Goal: Task Accomplishment & Management: Manage account settings

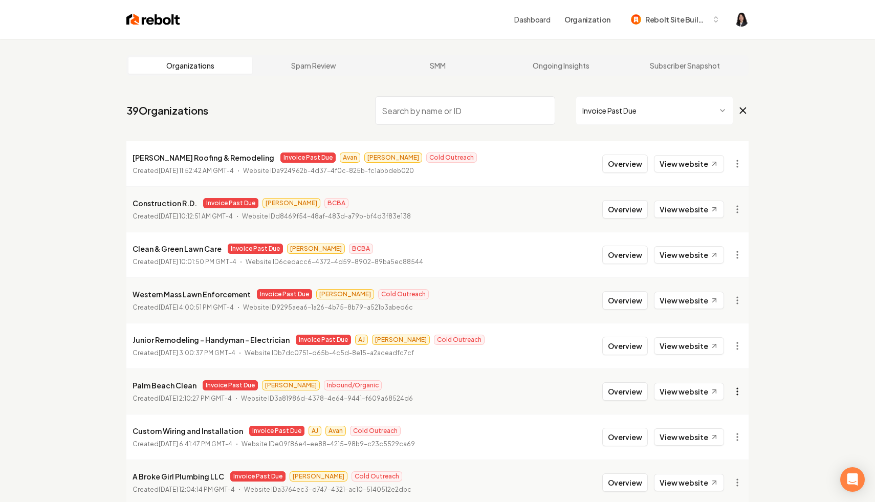
click at [739, 390] on html "Dashboard Organization Rebolt Site Builder Organizations Spam Review SMM Ongoin…" at bounding box center [437, 251] width 875 height 502
click at [721, 286] on link "View in Stripe" at bounding box center [712, 282] width 65 height 16
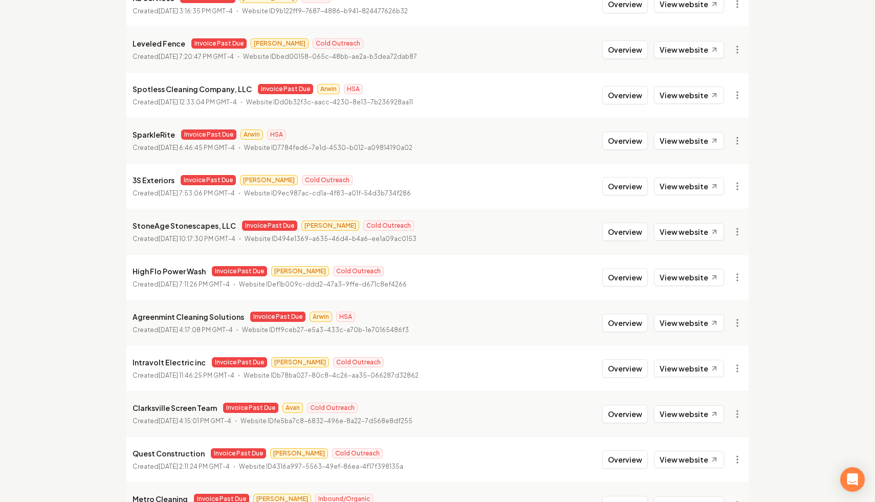
scroll to position [583, 0]
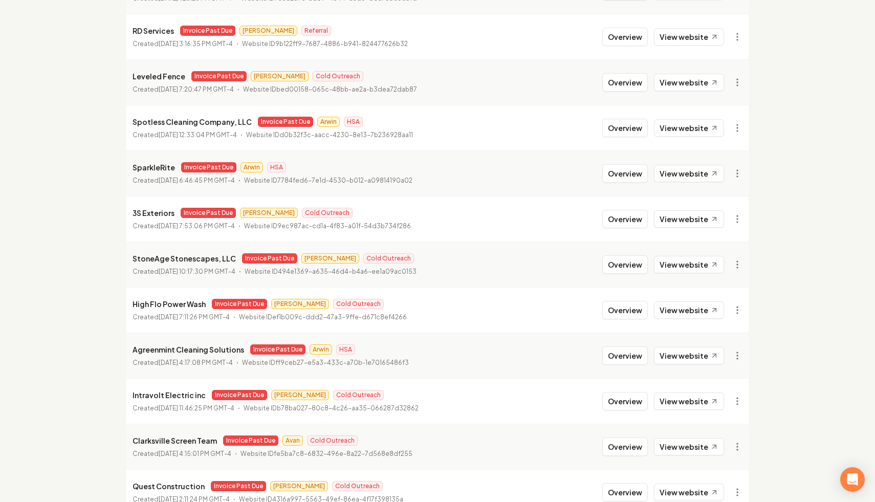
click at [719, 258] on link "View in Stripe" at bounding box center [712, 262] width 65 height 16
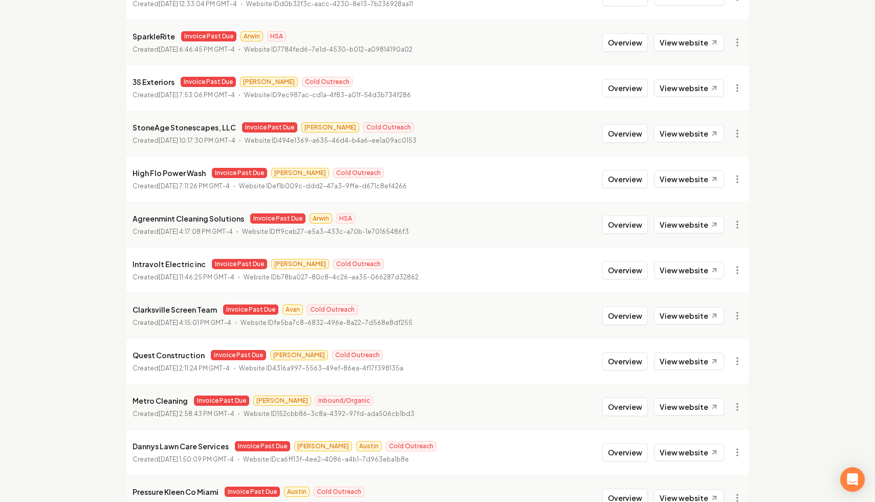
scroll to position [715, 0]
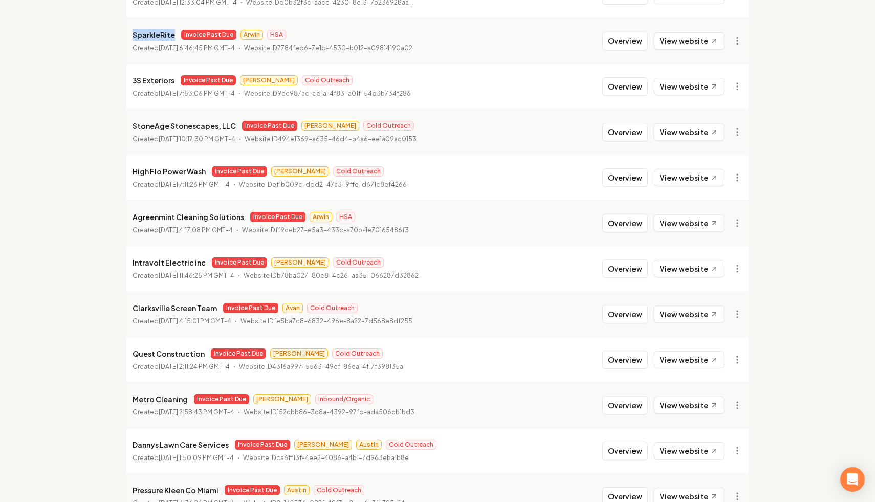
drag, startPoint x: 172, startPoint y: 35, endPoint x: 127, endPoint y: 35, distance: 45.0
click at [127, 35] on li "SparkleRite Invoice Past Due Arwin HSA Created June 16, 2025, 6:46:45 PM GMT-4 …" at bounding box center [437, 41] width 622 height 46
copy p "SparkleRite"
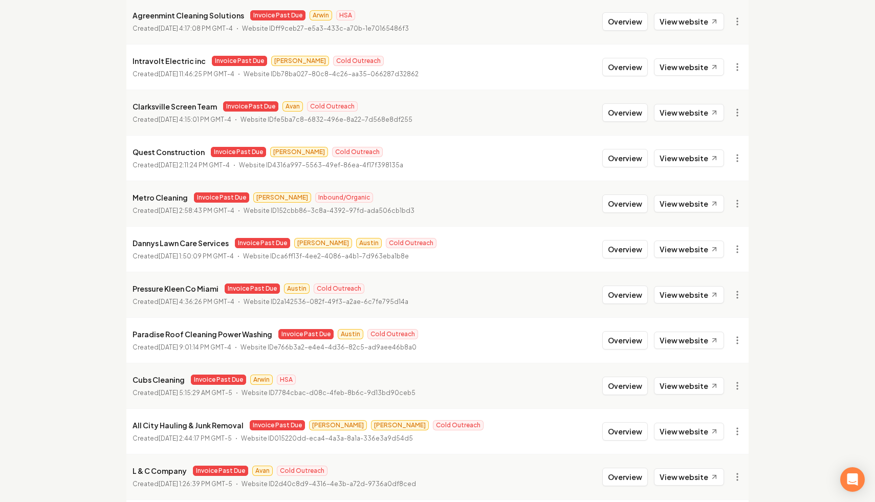
scroll to position [929, 0]
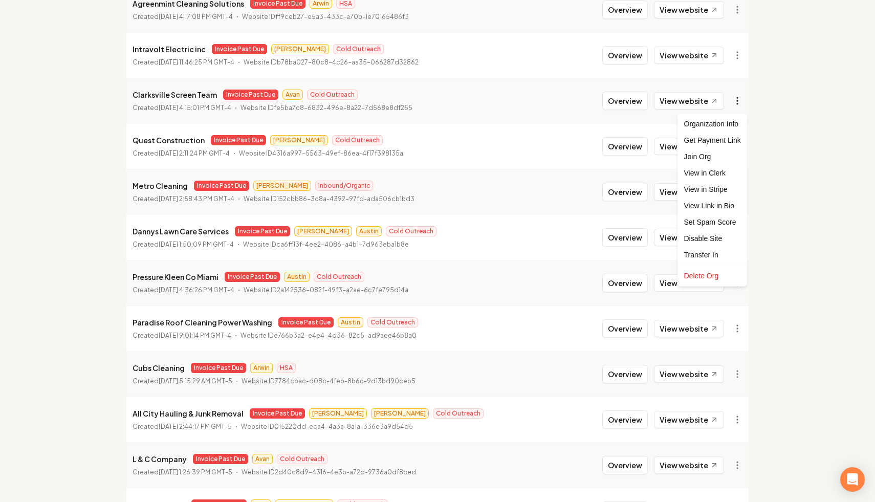
click at [721, 192] on link "View in Stripe" at bounding box center [712, 189] width 65 height 16
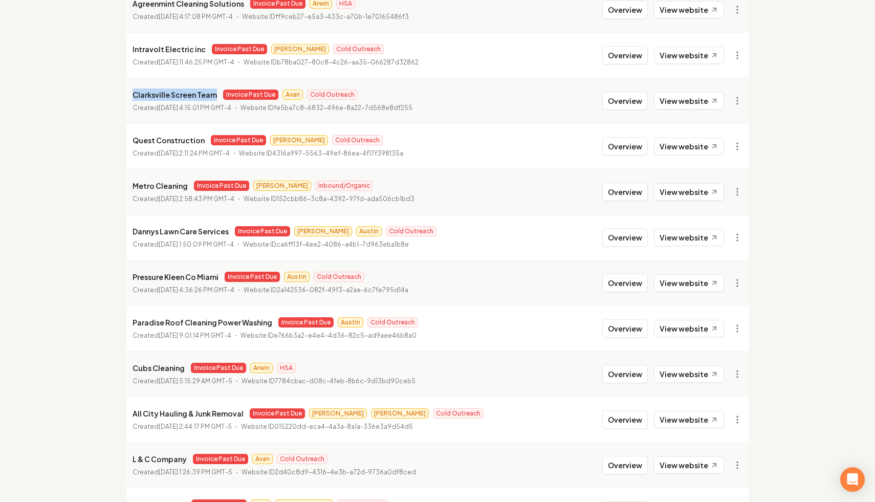
drag, startPoint x: 213, startPoint y: 97, endPoint x: 134, endPoint y: 97, distance: 79.3
click at [134, 98] on p "Clarksville Screen Team" at bounding box center [175, 95] width 84 height 12
copy p "Clarksville Screen Team"
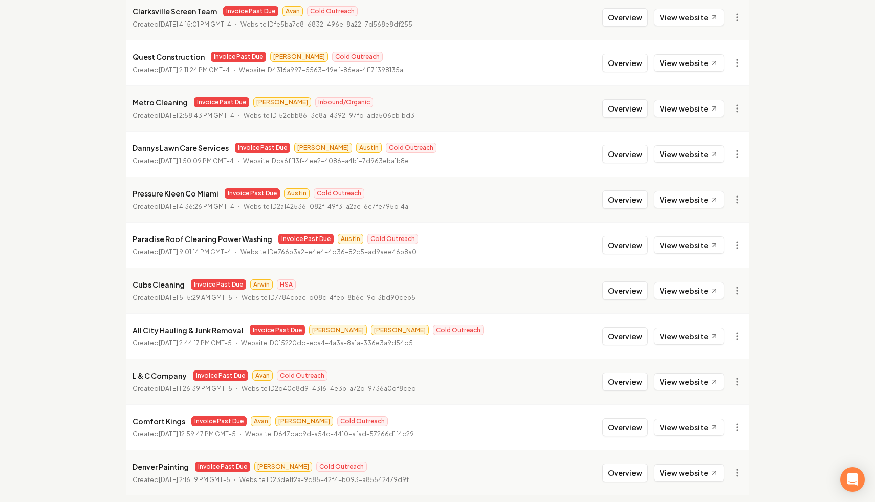
scroll to position [1048, 0]
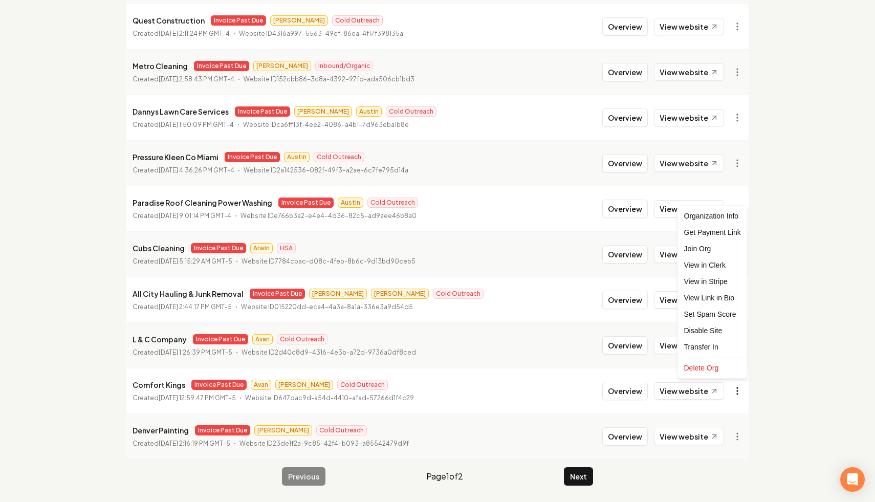
click at [721, 281] on link "View in Stripe" at bounding box center [712, 281] width 65 height 16
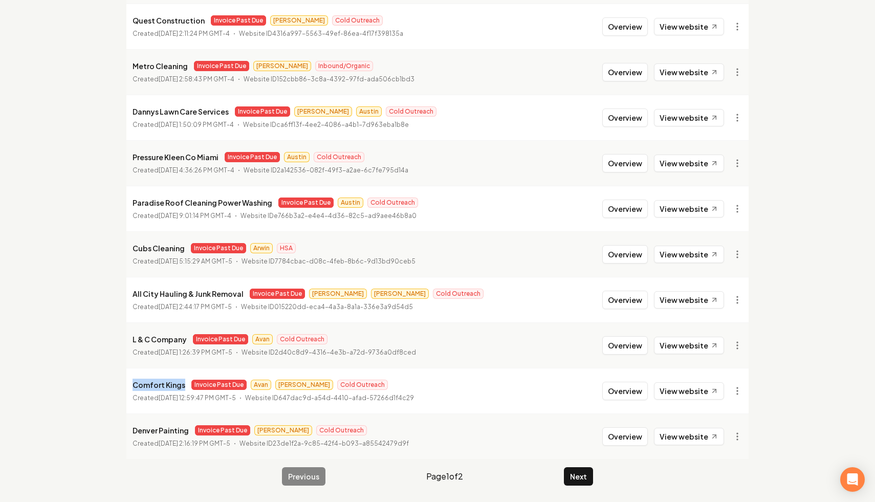
drag, startPoint x: 182, startPoint y: 388, endPoint x: 133, endPoint y: 389, distance: 49.7
click at [133, 389] on p "Comfort Kings" at bounding box center [159, 385] width 53 height 12
copy p "Comfort Kings"
click at [580, 480] on button "Next" at bounding box center [578, 476] width 29 height 18
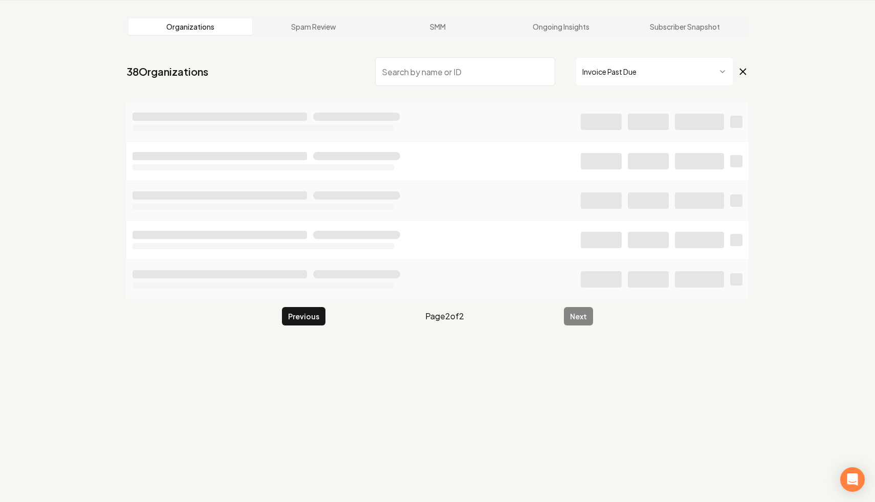
scroll to position [46, 0]
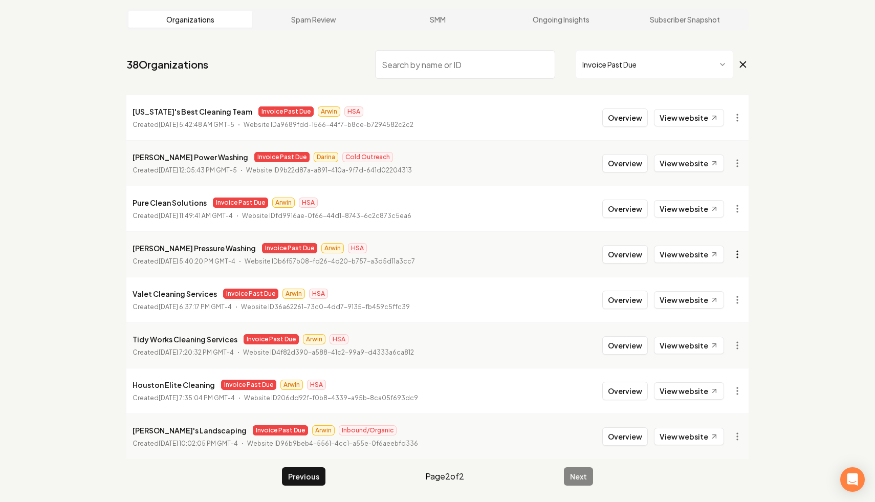
click at [737, 255] on html "Dashboard Organization Rebolt Site Builder Organizations Spam Review SMM Ongoin…" at bounding box center [437, 205] width 875 height 502
click at [705, 343] on link "View in Stripe" at bounding box center [712, 343] width 65 height 16
click at [294, 475] on button "Previous" at bounding box center [304, 476] width 44 height 18
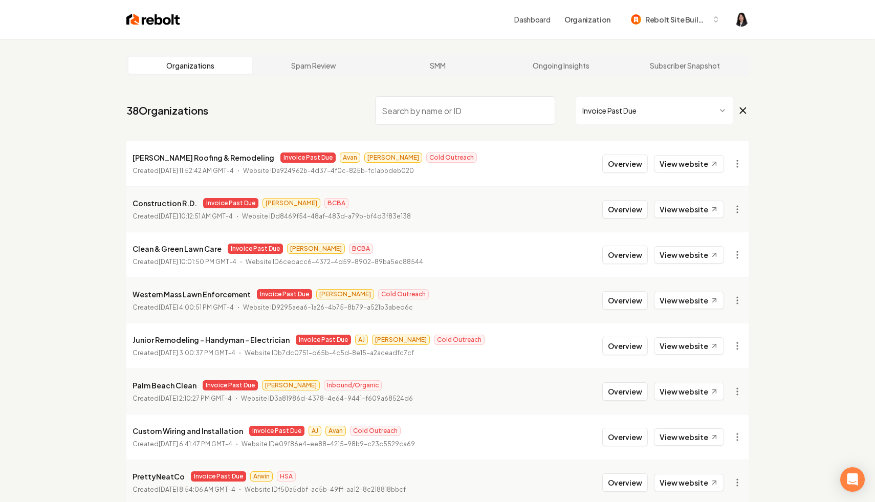
click at [450, 99] on input "search" at bounding box center [465, 110] width 180 height 29
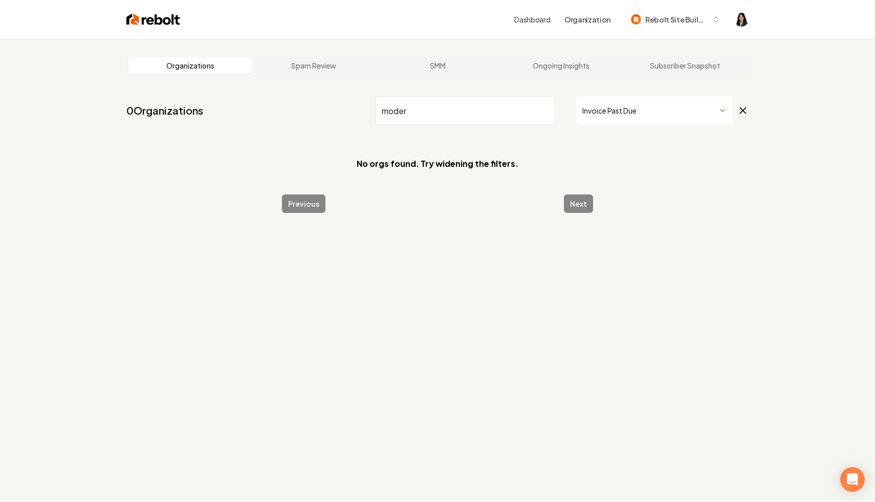
type input "moder"
click at [744, 108] on icon at bounding box center [743, 110] width 11 height 12
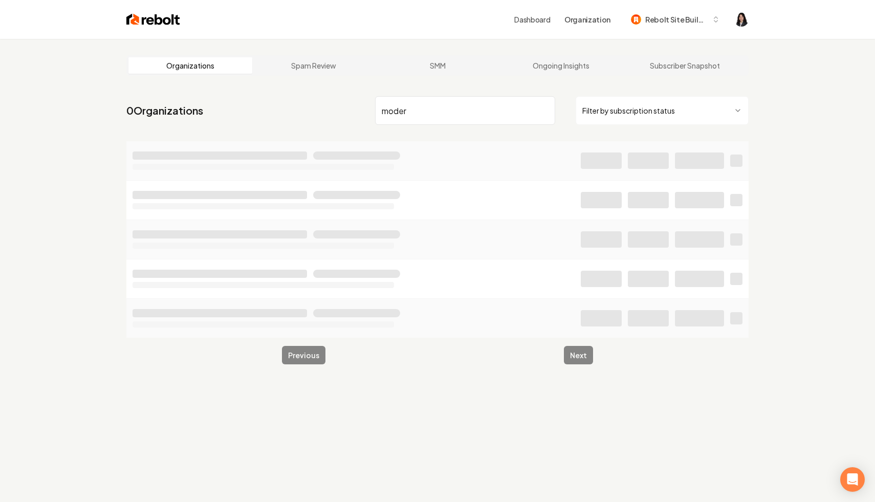
click at [496, 106] on input "moder" at bounding box center [465, 110] width 180 height 29
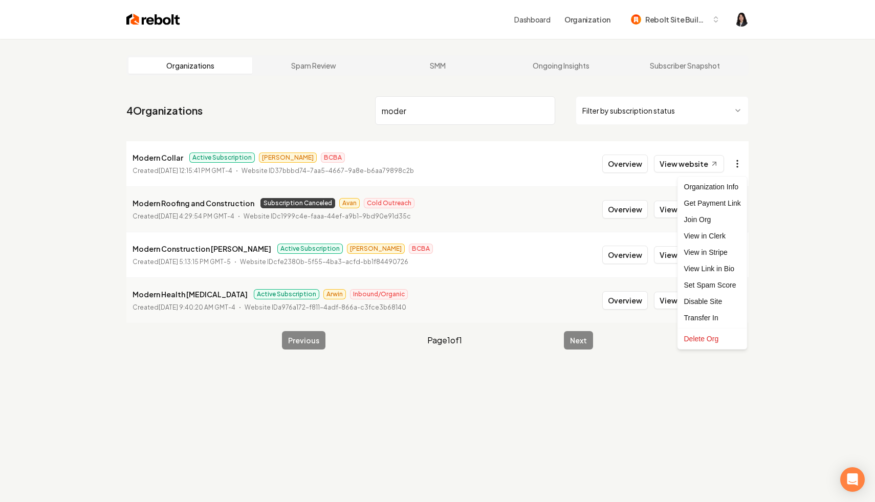
click at [737, 162] on html "Dashboard Organization Rebolt Site Builder Organizations Spam Review SMM Ongoin…" at bounding box center [437, 251] width 875 height 502
click at [808, 181] on html "Dashboard Organization Rebolt Site Builder Organizations Spam Review SMM Ongoin…" at bounding box center [437, 251] width 875 height 502
click at [547, 109] on input "moder" at bounding box center [465, 110] width 180 height 29
click at [545, 110] on input "moder" at bounding box center [465, 110] width 180 height 29
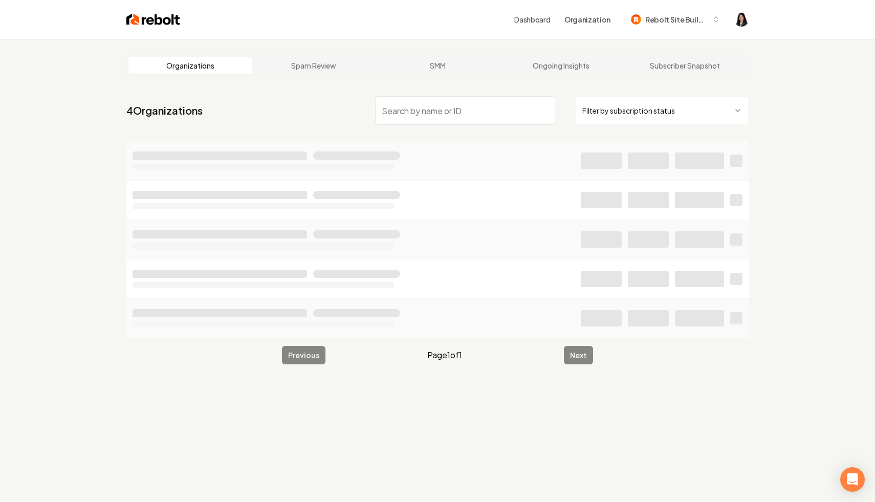
click at [630, 112] on html "Dashboard Organization Rebolt Site Builder Organizations Spam Review SMM Ongoin…" at bounding box center [437, 251] width 875 height 502
click at [421, 113] on input "search" at bounding box center [465, 110] width 180 height 29
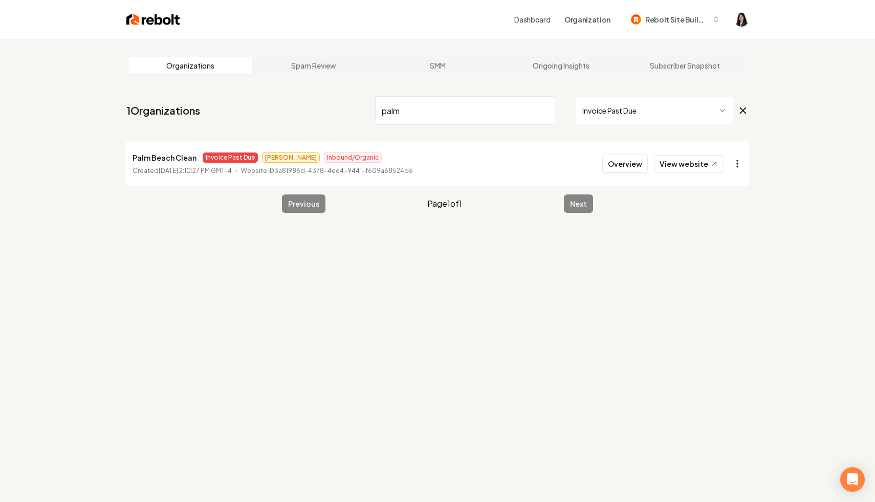
click at [740, 168] on html "Dashboard Organization Rebolt Site Builder Organizations Spam Review SMM Ongoin…" at bounding box center [437, 251] width 875 height 502
click at [717, 253] on link "View in Stripe" at bounding box center [712, 252] width 65 height 16
drag, startPoint x: 476, startPoint y: 106, endPoint x: 266, endPoint y: 79, distance: 211.2
click at [266, 79] on main "Organizations Spam Review SMM Ongoing Insights Subscriber Snapshot 1 Organizati…" at bounding box center [437, 134] width 655 height 190
click at [736, 161] on html "Dashboard Organization Rebolt Site Builder Organizations Spam Review SMM Ongoin…" at bounding box center [437, 251] width 875 height 502
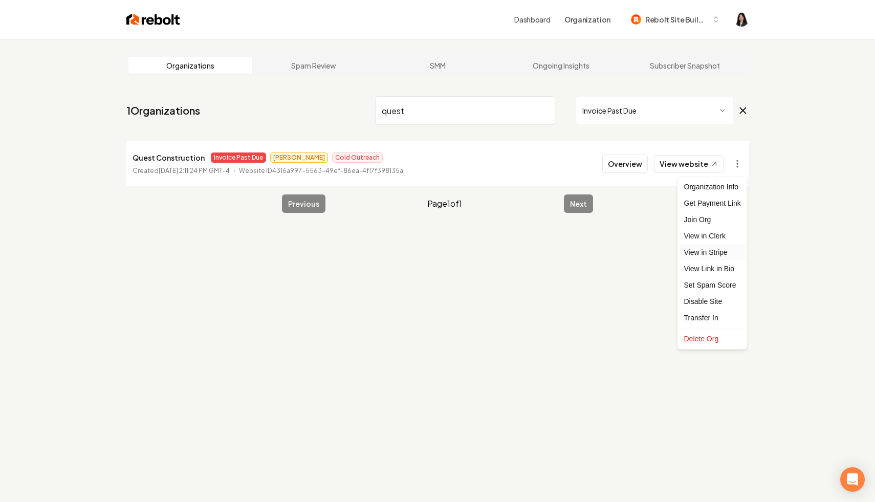
click at [719, 255] on link "View in Stripe" at bounding box center [712, 252] width 65 height 16
click at [740, 162] on html "Dashboard Organization Rebolt Site Builder Organizations Spam Review SMM Ongoin…" at bounding box center [437, 251] width 875 height 502
click at [709, 300] on div "Disable Site" at bounding box center [712, 301] width 65 height 16
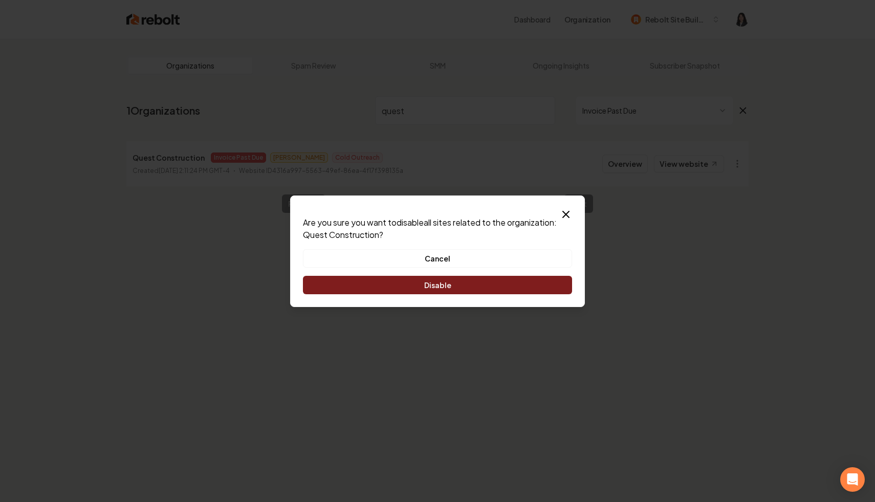
click at [492, 283] on button "Disable" at bounding box center [437, 285] width 269 height 18
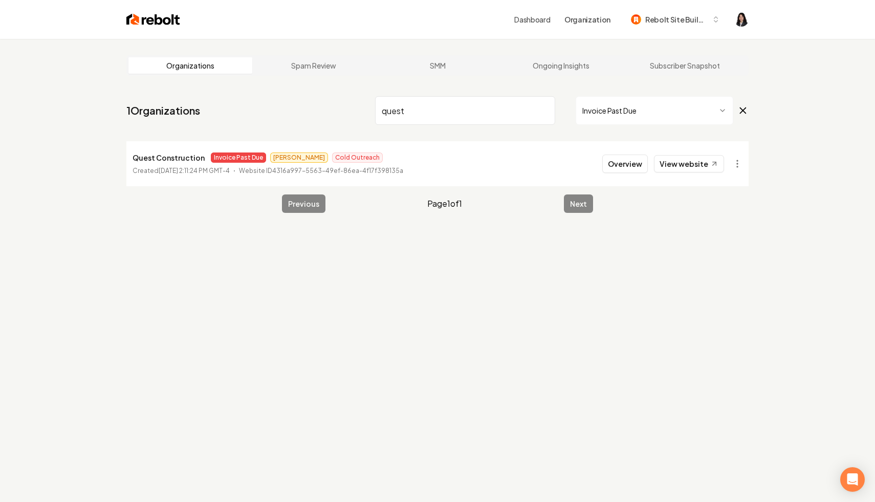
drag, startPoint x: 468, startPoint y: 110, endPoint x: 218, endPoint y: 87, distance: 251.4
click at [218, 87] on main "Organizations Spam Review SMM Ongoing Insights Subscriber Snapshot 1 Organizati…" at bounding box center [437, 134] width 655 height 190
click at [738, 169] on html "Dashboard Organization Rebolt Site Builder Organizations Spam Review SMM Ongoin…" at bounding box center [437, 251] width 875 height 502
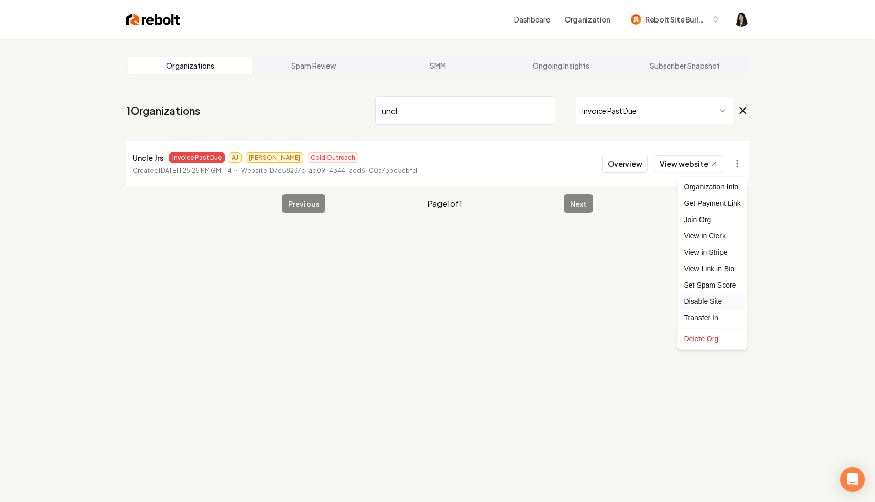
click at [716, 300] on div "Disable Site" at bounding box center [712, 301] width 65 height 16
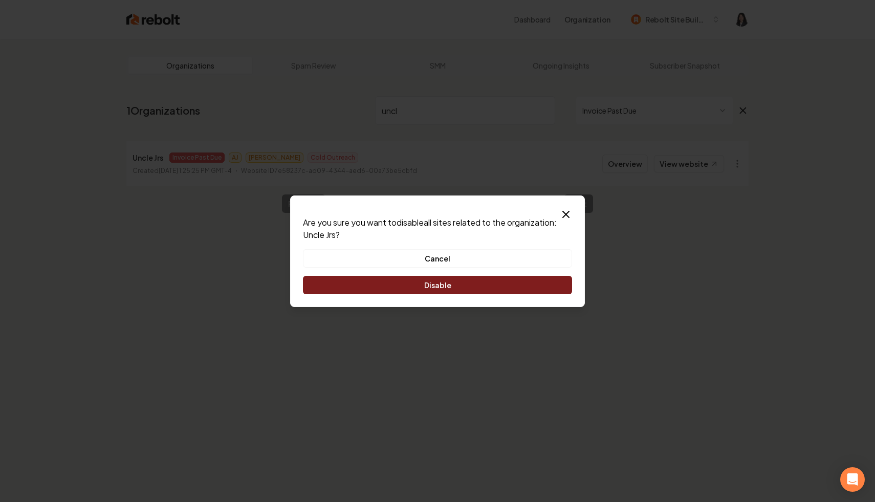
click at [486, 287] on button "Disable" at bounding box center [437, 285] width 269 height 18
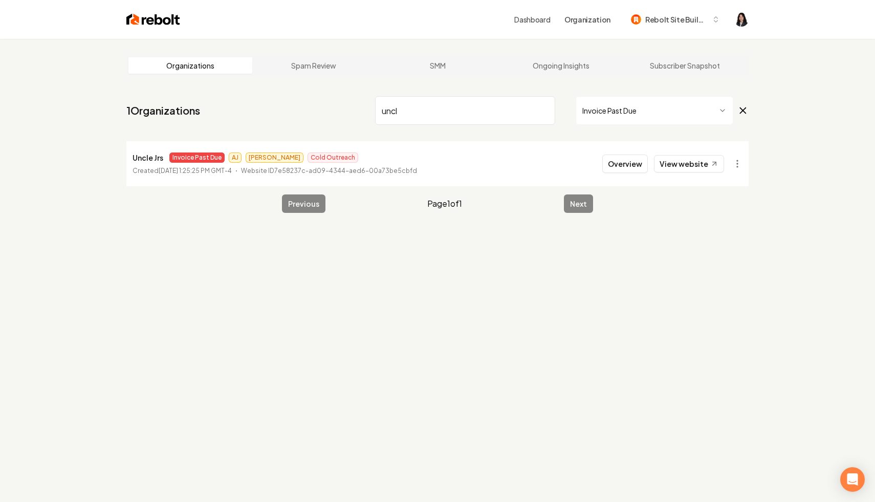
drag, startPoint x: 449, startPoint y: 113, endPoint x: 246, endPoint y: 74, distance: 206.4
click at [246, 74] on main "Organizations Spam Review SMM Ongoing Insights Subscriber Snapshot 1 Organizati…" at bounding box center [437, 134] width 655 height 190
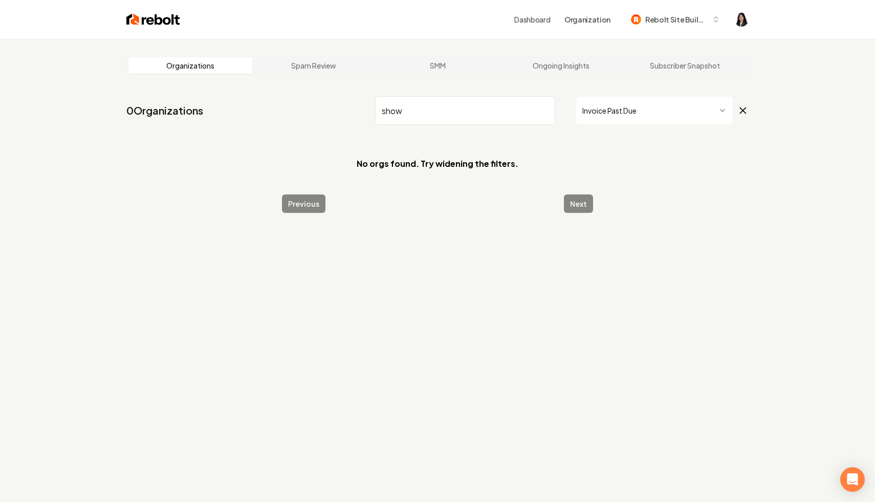
click at [741, 108] on icon at bounding box center [744, 111] width 6 height 6
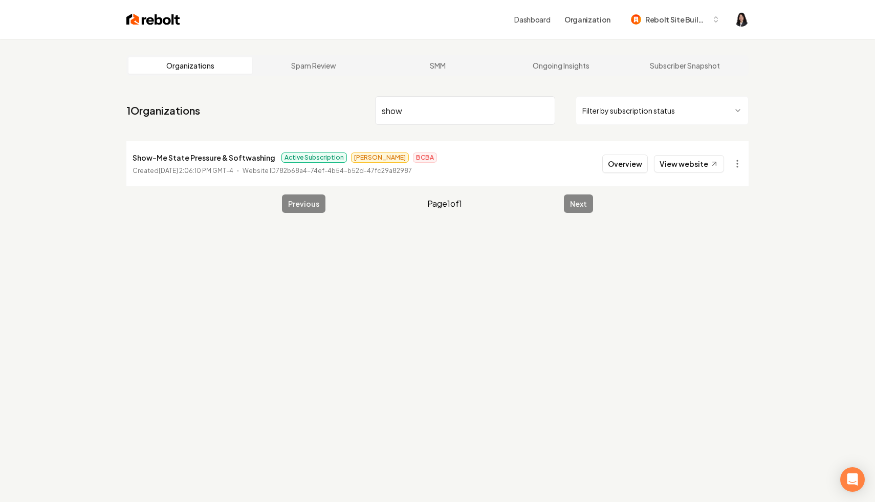
drag, startPoint x: 416, startPoint y: 105, endPoint x: 290, endPoint y: 95, distance: 126.3
click at [290, 95] on nav "1 Organizations show Filter by subscription status" at bounding box center [437, 114] width 622 height 45
drag, startPoint x: 407, startPoint y: 107, endPoint x: 346, endPoint y: 94, distance: 62.7
click at [346, 94] on nav "1 Organizations show Filter by subscription status" at bounding box center [437, 114] width 622 height 45
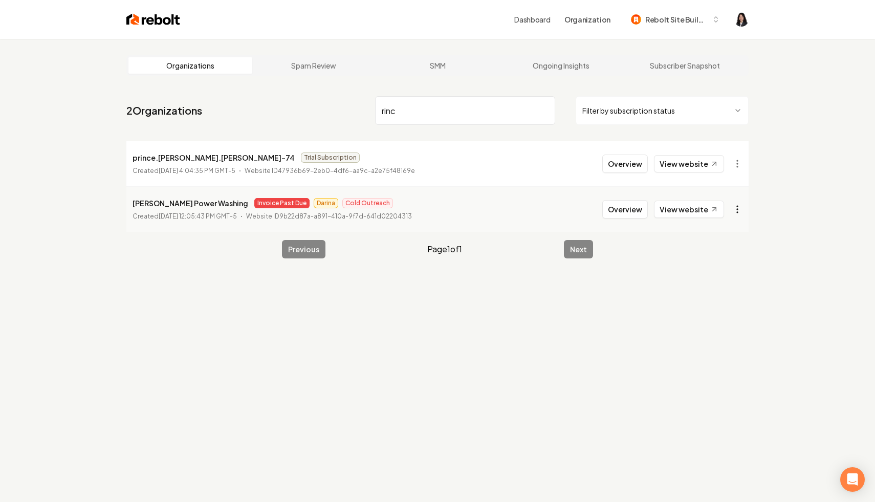
click at [739, 209] on html "Dashboard Organization Rebolt Site Builder Organizations Spam Review SMM Ongoin…" at bounding box center [437, 251] width 875 height 502
click at [716, 345] on div "Disable Site" at bounding box center [712, 347] width 65 height 16
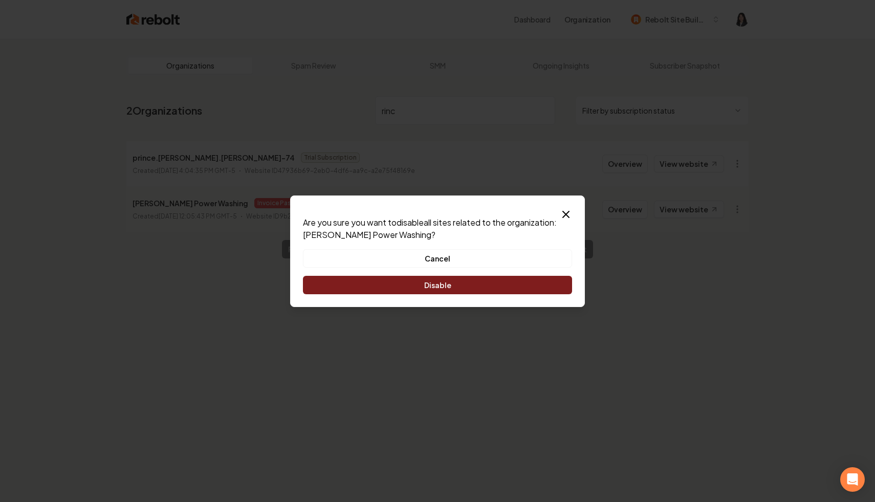
click at [515, 289] on button "Disable" at bounding box center [437, 285] width 269 height 18
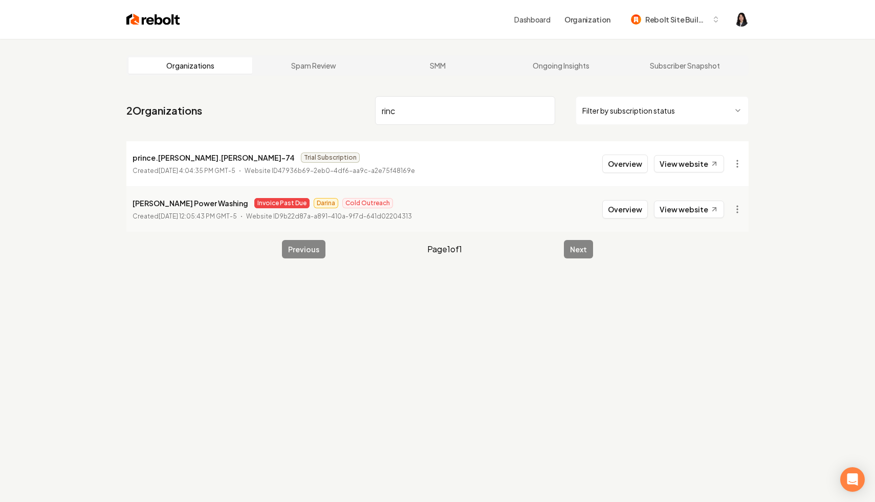
drag, startPoint x: 417, startPoint y: 108, endPoint x: 369, endPoint y: 104, distance: 48.8
click at [369, 104] on nav "2 Organizations rinc Filter by subscription status" at bounding box center [437, 114] width 622 height 45
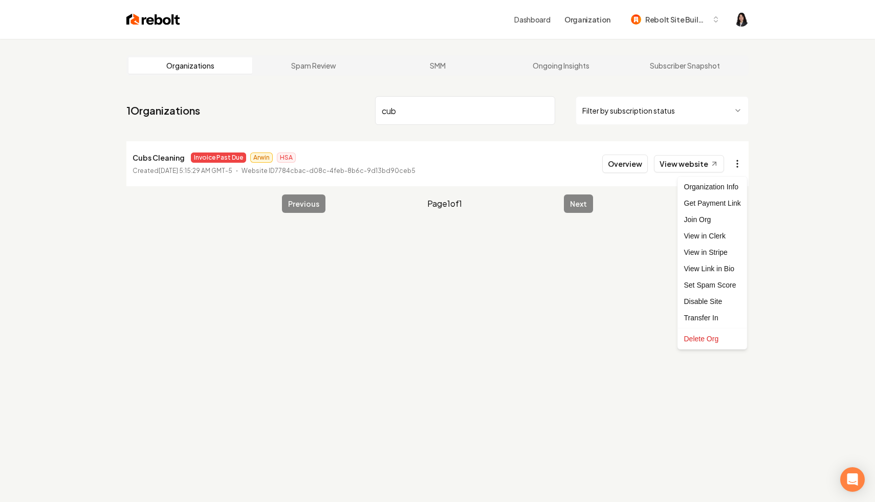
click at [736, 168] on html "Dashboard Organization Rebolt Site Builder Organizations Spam Review SMM Ongoin…" at bounding box center [437, 251] width 875 height 502
click at [719, 252] on link "View in Stripe" at bounding box center [712, 252] width 65 height 16
drag, startPoint x: 417, startPoint y: 117, endPoint x: 371, endPoint y: 110, distance: 46.1
click at [371, 110] on nav "1 Organizations cub Filter by subscription status" at bounding box center [437, 114] width 622 height 45
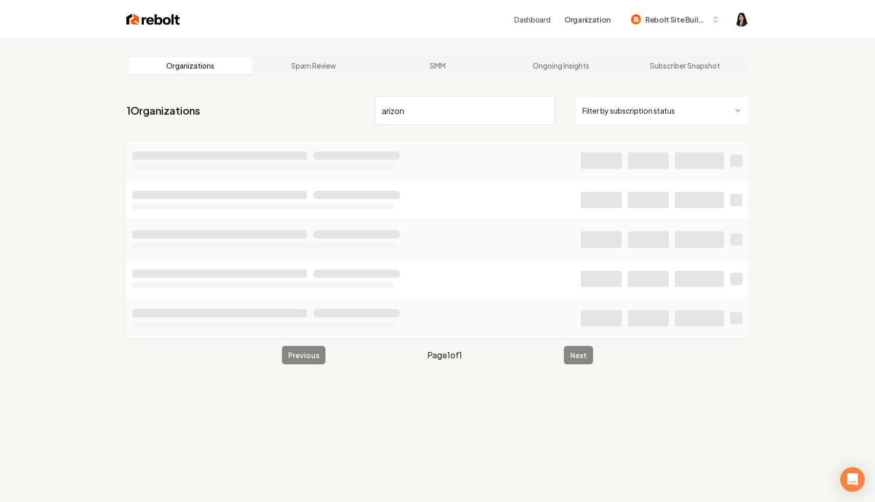
click at [690, 113] on html "Dashboard Organization Rebolt Site Builder Organizations Spam Review SMM Ongoin…" at bounding box center [437, 251] width 875 height 502
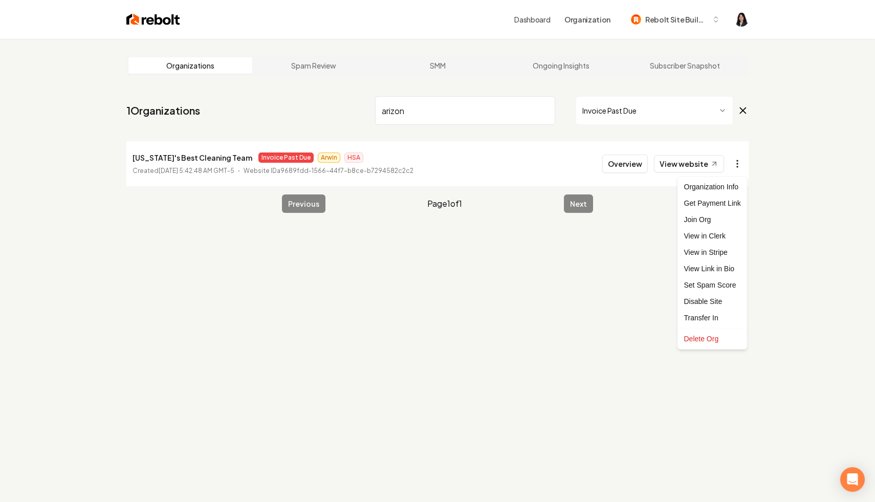
click at [733, 163] on html "Dashboard Organization Rebolt Site Builder Organizations Spam Review SMM Ongoin…" at bounding box center [437, 251] width 875 height 502
click at [724, 253] on link "View in Stripe" at bounding box center [712, 252] width 65 height 16
drag, startPoint x: 426, startPoint y: 112, endPoint x: 249, endPoint y: 88, distance: 178.8
click at [249, 88] on main "Organizations Spam Review SMM Ongoing Insights Subscriber Snapshot 1 Organizati…" at bounding box center [437, 134] width 655 height 190
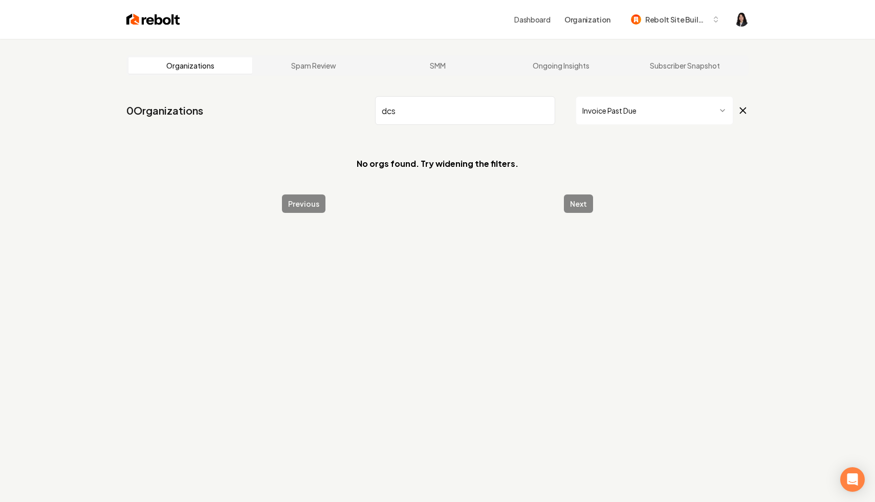
click at [739, 112] on icon at bounding box center [743, 110] width 11 height 12
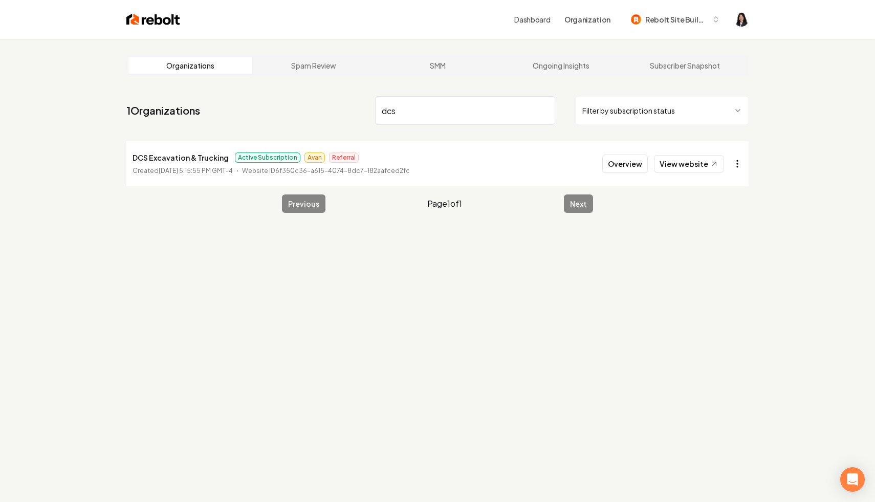
click at [739, 160] on html "Dashboard Organization Rebolt Site Builder Organizations Spam Review SMM Ongoin…" at bounding box center [437, 251] width 875 height 502
click at [725, 254] on link "View in Stripe" at bounding box center [712, 252] width 65 height 16
drag, startPoint x: 418, startPoint y: 106, endPoint x: 229, endPoint y: 72, distance: 191.6
click at [229, 72] on main "Organizations Spam Review SMM Ongoing Insights Subscriber Snapshot 1 Organizati…" at bounding box center [437, 134] width 655 height 190
type input "jd'"
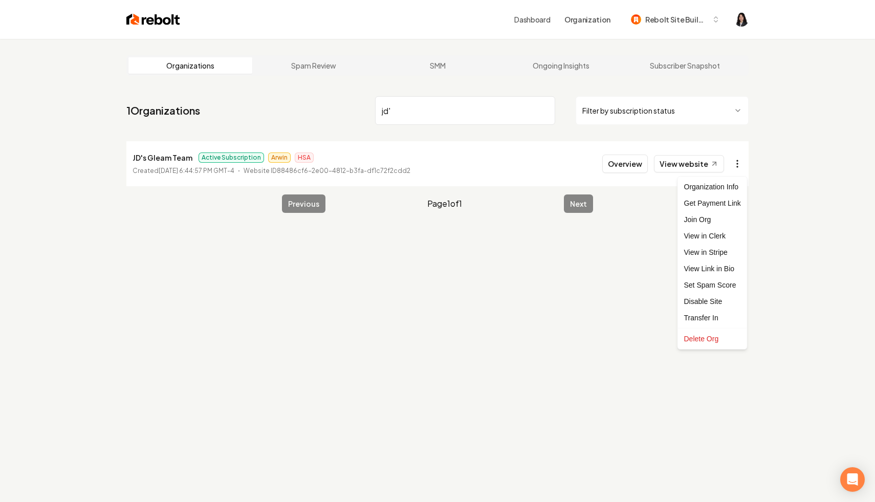
click at [734, 162] on html "Dashboard Organization Rebolt Site Builder Organizations Spam Review SMM Ongoin…" at bounding box center [437, 251] width 875 height 502
click at [726, 253] on link "View in Stripe" at bounding box center [712, 252] width 65 height 16
click at [546, 112] on input "jd'" at bounding box center [465, 110] width 180 height 29
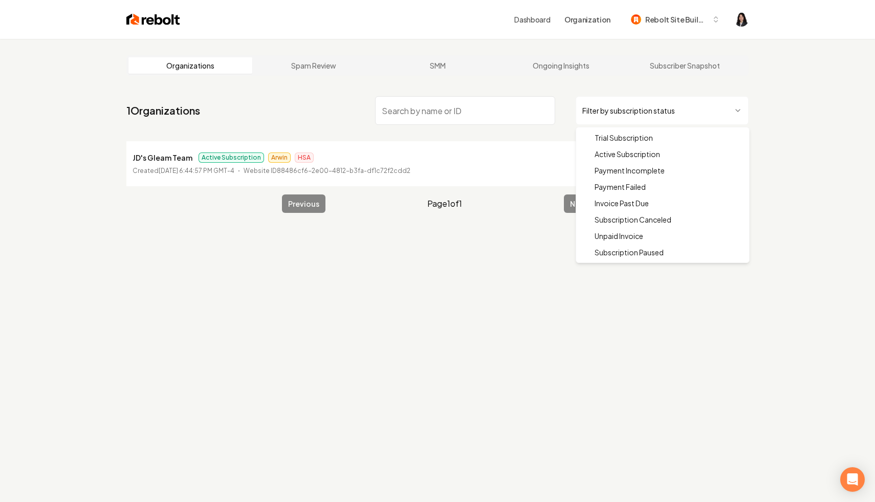
click at [621, 112] on html "Dashboard Organization Rebolt Site Builder Organizations Spam Review SMM Ongoin…" at bounding box center [437, 251] width 875 height 502
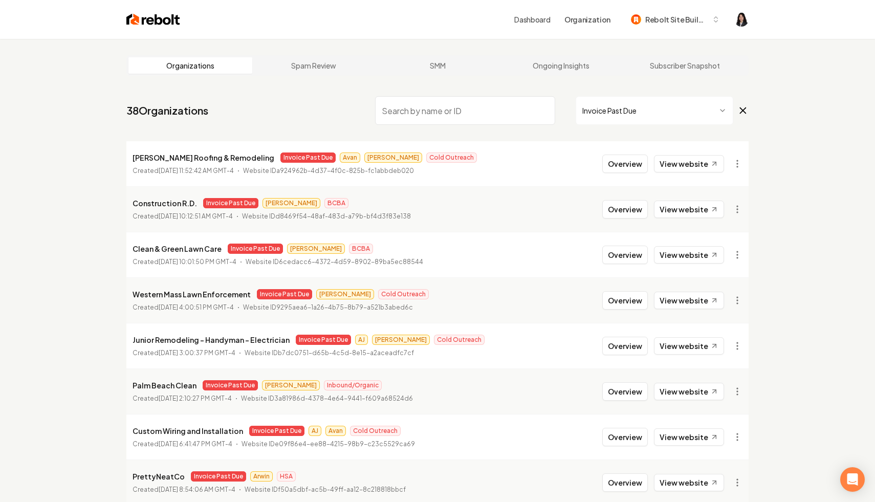
click at [479, 114] on input "search" at bounding box center [465, 110] width 180 height 29
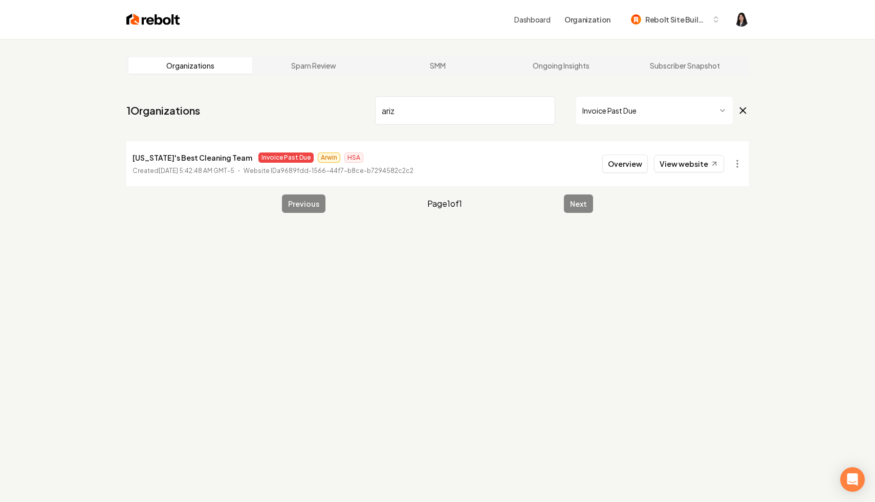
click at [738, 166] on html "Dashboard Organization Rebolt Site Builder Organizations Spam Review SMM Ongoin…" at bounding box center [437, 251] width 875 height 502
click at [727, 240] on link "View in Clerk" at bounding box center [712, 236] width 65 height 16
drag, startPoint x: 437, startPoint y: 109, endPoint x: 358, endPoint y: 89, distance: 81.3
click at [358, 89] on main "Organizations Spam Review SMM Ongoing Insights Subscriber Snapshot 1 Organizati…" at bounding box center [437, 134] width 655 height 190
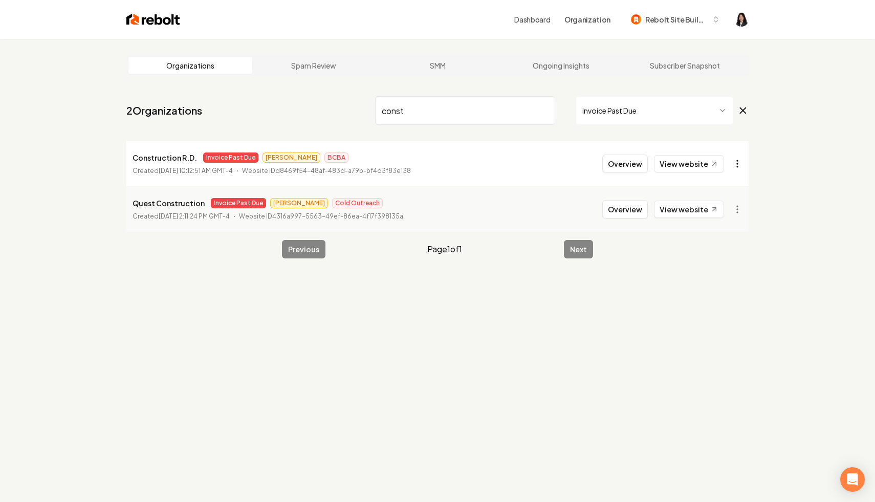
type input "const"
click at [738, 167] on html "Dashboard Organization Rebolt Site Builder Organizations Spam Review SMM Ongoin…" at bounding box center [437, 251] width 875 height 502
click at [726, 254] on link "View in Stripe" at bounding box center [712, 252] width 65 height 16
click at [543, 111] on input "const" at bounding box center [465, 110] width 180 height 29
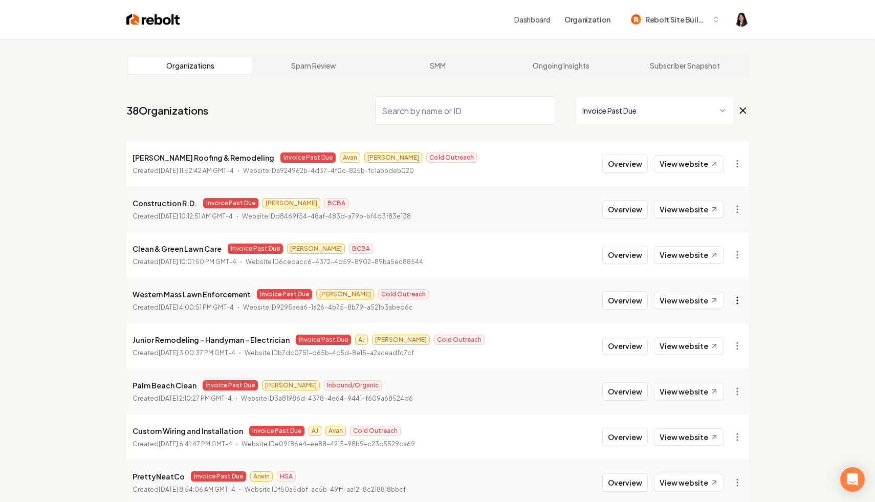
click at [736, 296] on html "Dashboard Organization Rebolt Site Builder Organizations Spam Review SMM Ongoin…" at bounding box center [437, 251] width 875 height 502
click at [715, 389] on link "View in Stripe" at bounding box center [712, 389] width 65 height 16
click at [494, 111] on input "search" at bounding box center [465, 110] width 180 height 29
click at [745, 112] on icon at bounding box center [744, 111] width 6 height 6
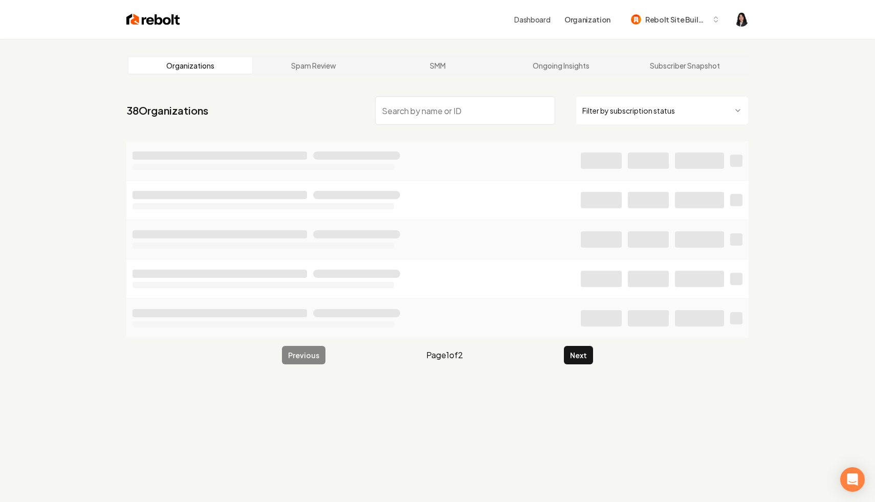
click at [487, 115] on input "search" at bounding box center [465, 110] width 180 height 29
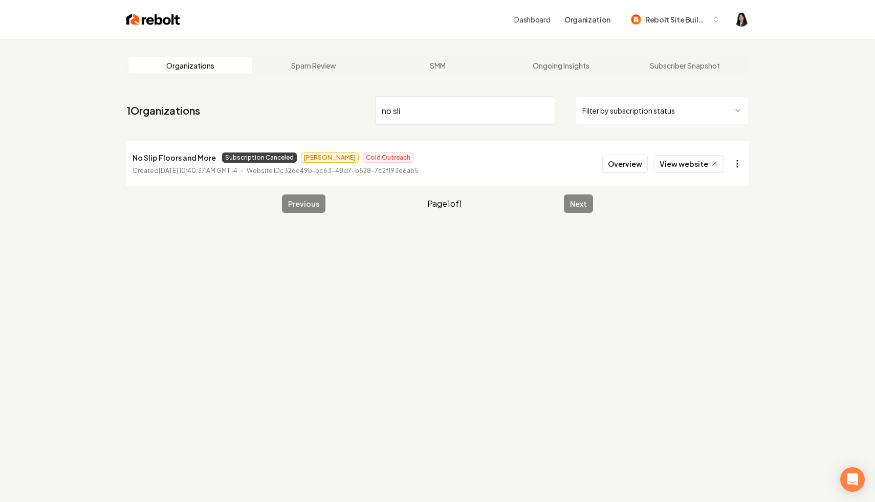
click at [738, 166] on html "Dashboard Organization Rebolt Site Builder Organizations Spam Review SMM Ongoin…" at bounding box center [437, 251] width 875 height 502
click at [726, 255] on link "View in Stripe" at bounding box center [712, 252] width 65 height 16
drag, startPoint x: 212, startPoint y: 157, endPoint x: 112, endPoint y: 158, distance: 100.3
click at [112, 158] on main "Organizations Spam Review SMM Ongoing Insights Subscriber Snapshot 1 Organizati…" at bounding box center [437, 134] width 655 height 190
copy p "No Slip Floors and More"
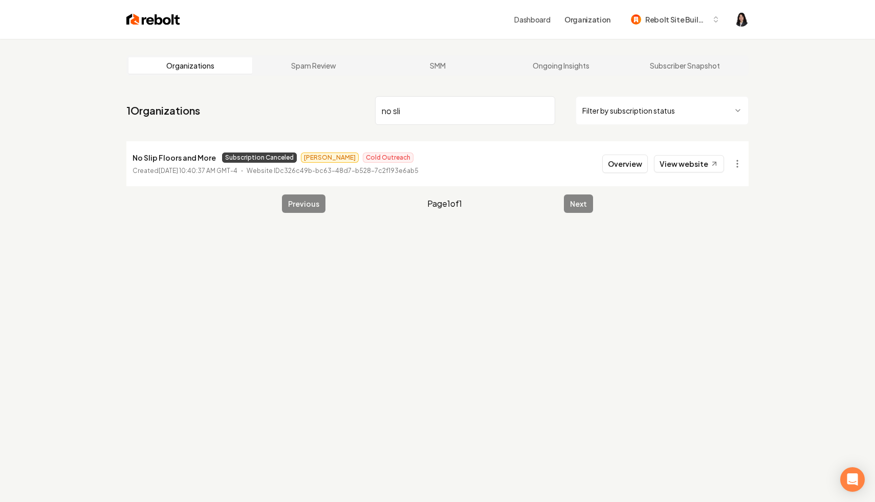
drag, startPoint x: 461, startPoint y: 112, endPoint x: 353, endPoint y: 88, distance: 110.7
click at [353, 88] on main "Organizations Spam Review SMM Ongoing Insights Subscriber Snapshot 1 Organizati…" at bounding box center [437, 134] width 655 height 190
click at [737, 162] on html "Dashboard Organization Rebolt Site Builder Organizations Spam Review SMM Ongoin…" at bounding box center [437, 251] width 875 height 502
drag, startPoint x: 457, startPoint y: 119, endPoint x: 277, endPoint y: 97, distance: 181.5
click at [277, 97] on html "Dashboard Organization Rebolt Site Builder Organizations Spam Review SMM Ongoin…" at bounding box center [437, 251] width 875 height 502
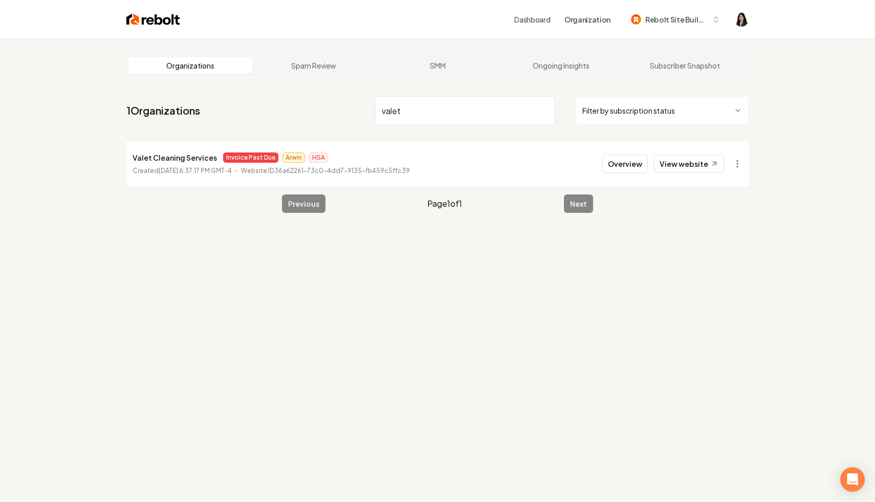
drag, startPoint x: 440, startPoint y: 109, endPoint x: 341, endPoint y: 78, distance: 103.3
click at [341, 78] on main "Organizations Spam Review SMM Ongoing Insights Subscriber Snapshot 1 Organizati…" at bounding box center [437, 134] width 655 height 190
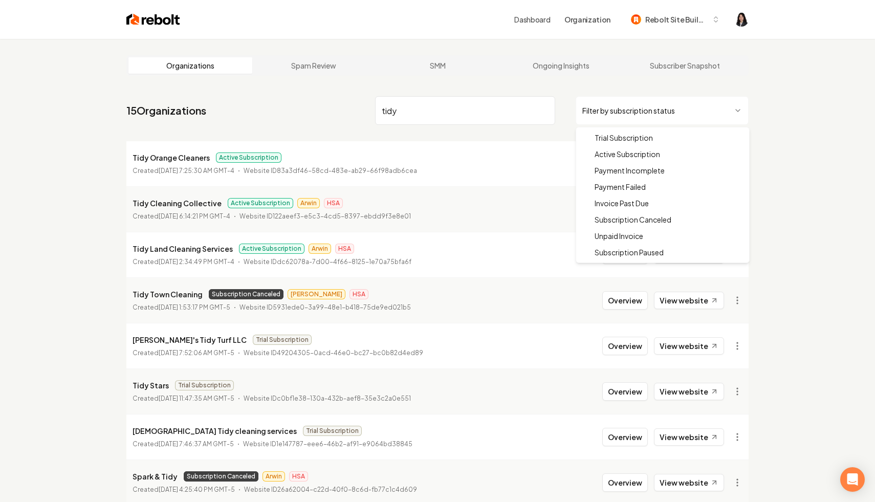
click at [679, 102] on html "Dashboard Organization Rebolt Site Builder Organizations Spam Review SMM Ongoin…" at bounding box center [437, 251] width 875 height 502
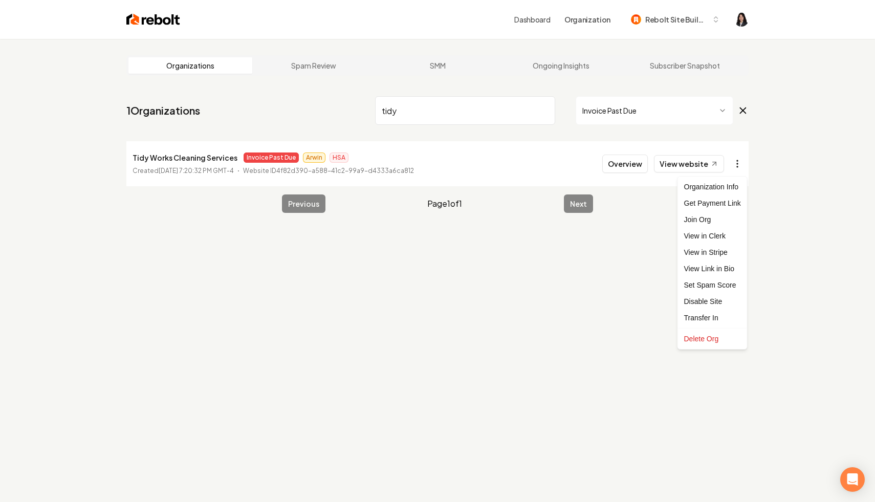
click at [740, 165] on html "Dashboard Organization Rebolt Site Builder Organizations Spam Review SMM Ongoin…" at bounding box center [437, 251] width 875 height 502
click at [724, 235] on link "View in Clerk" at bounding box center [712, 236] width 65 height 16
click at [706, 165] on link "View website" at bounding box center [689, 163] width 70 height 17
click at [690, 164] on link "View website" at bounding box center [689, 163] width 70 height 17
click at [735, 161] on html "Dashboard Organization Rebolt Site Builder Organizations Spam Review SMM Ongoin…" at bounding box center [437, 251] width 875 height 502
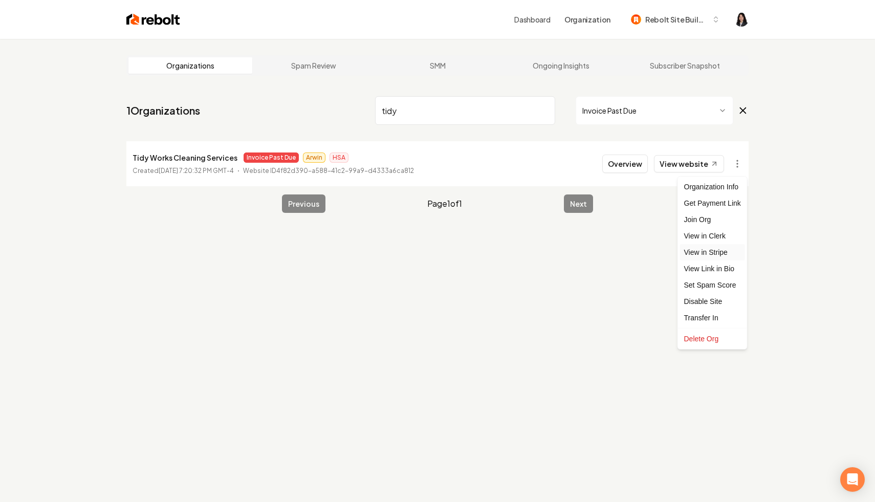
click at [718, 249] on link "View in Stripe" at bounding box center [712, 252] width 65 height 16
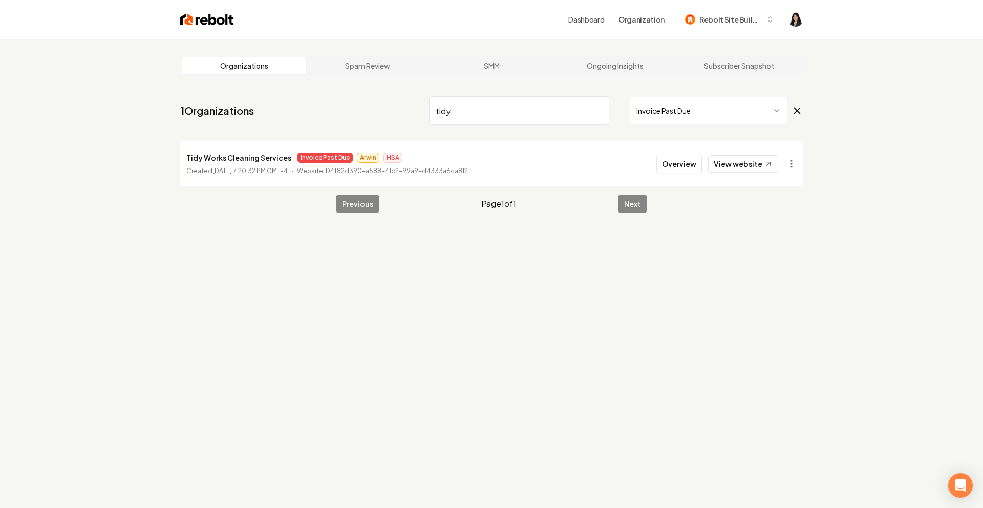
drag, startPoint x: 488, startPoint y: 103, endPoint x: 476, endPoint y: 120, distance: 20.6
click at [476, 120] on input "tidy" at bounding box center [519, 110] width 180 height 29
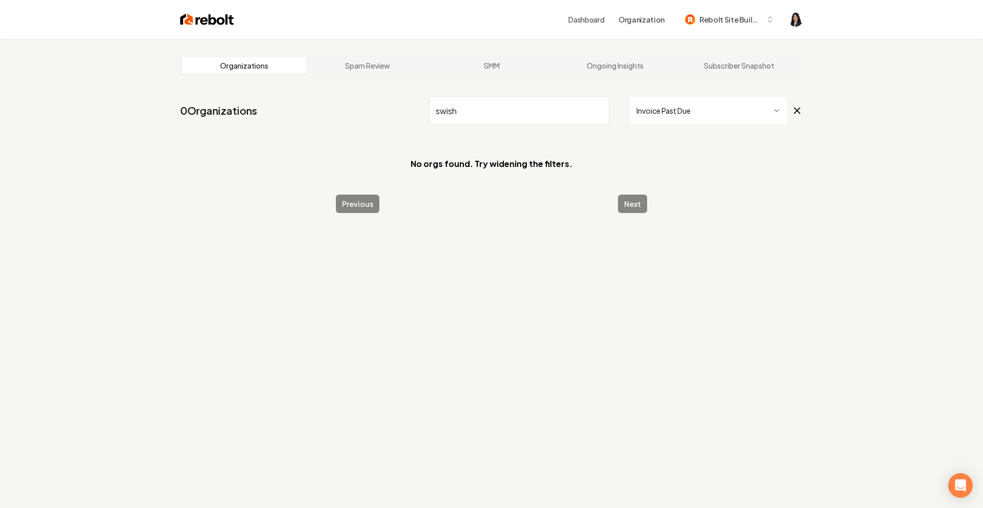
drag, startPoint x: 474, startPoint y: 113, endPoint x: 265, endPoint y: 47, distance: 219.2
click at [265, 47] on main "Organizations Spam Review SMM Ongoing Insights Subscriber Snapshot 0 Organizati…" at bounding box center [491, 134] width 655 height 190
click at [456, 110] on input "sunny" at bounding box center [519, 110] width 180 height 29
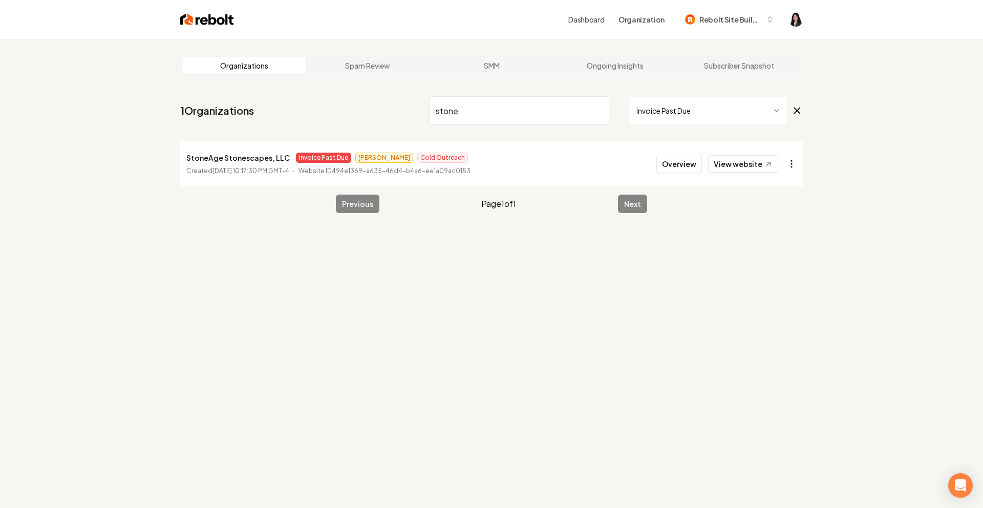
click at [801, 161] on html "Dashboard Organization Rebolt Site Builder Organizations Spam Review SMM Ongoin…" at bounding box center [491, 254] width 983 height 508
click at [776, 254] on link "View in Stripe" at bounding box center [766, 252] width 65 height 16
click at [519, 112] on input "stone" at bounding box center [519, 110] width 180 height 29
drag, startPoint x: 504, startPoint y: 117, endPoint x: 317, endPoint y: 83, distance: 189.9
click at [317, 83] on main "Organizations Spam Review SMM Ongoing Insights Subscriber Snapshot 1 Organizati…" at bounding box center [491, 134] width 655 height 190
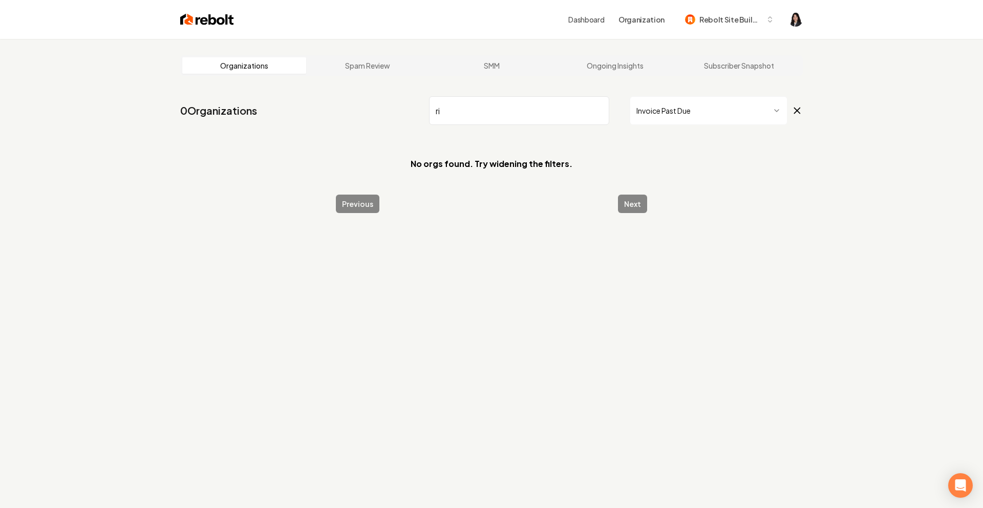
type input "r"
type input "f"
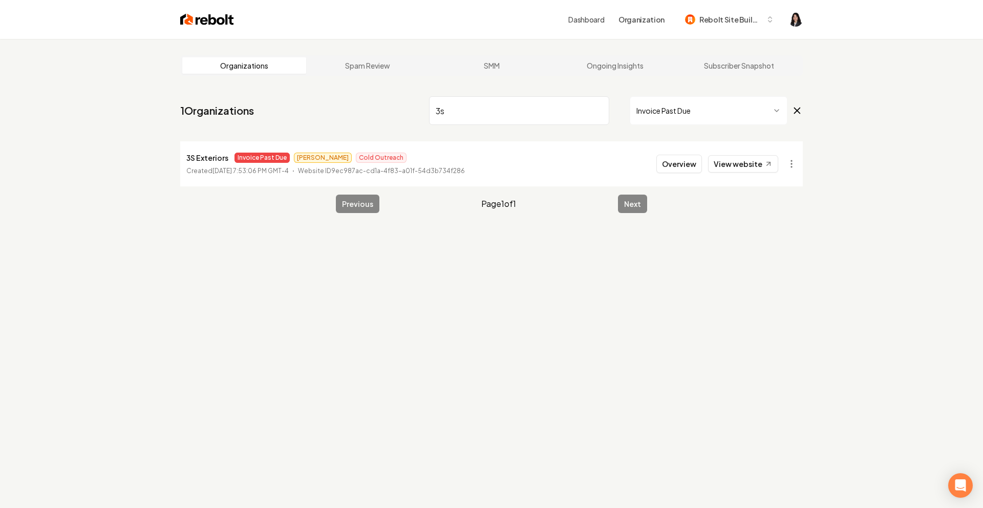
type input "3"
drag, startPoint x: 501, startPoint y: 115, endPoint x: 248, endPoint y: 65, distance: 257.3
click at [248, 65] on main "Organizations Spam Review SMM Ongoing Insights Subscriber Snapshot 1 Organizati…" at bounding box center [491, 134] width 655 height 190
type input "pure cl"
click at [794, 171] on html "Dashboard Organization Rebolt Site Builder Organizations Spam Review SMM Ongoin…" at bounding box center [491, 254] width 983 height 508
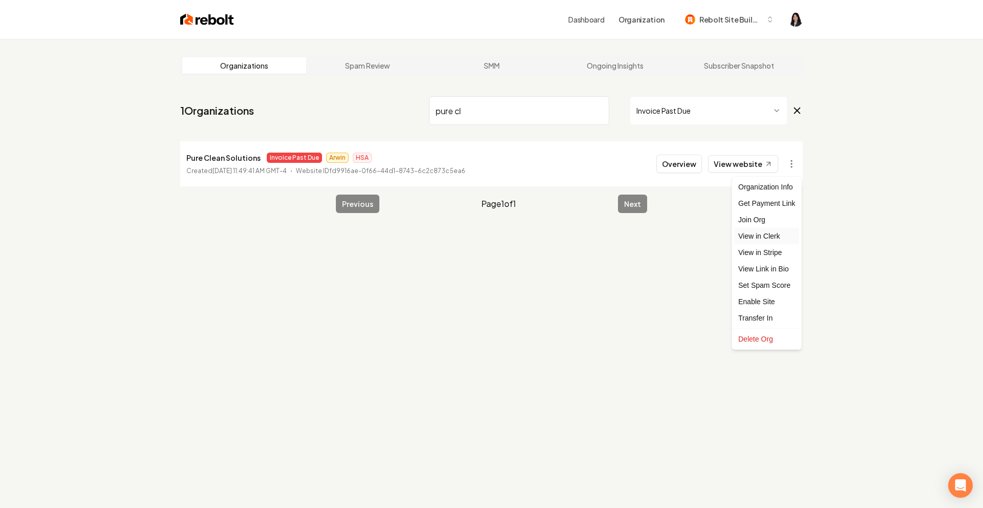
click at [779, 239] on link "View in Clerk" at bounding box center [766, 236] width 65 height 16
drag, startPoint x: 496, startPoint y: 110, endPoint x: 201, endPoint y: 92, distance: 294.9
click at [201, 92] on nav "1 Organizations pure cl Invoice Past Due" at bounding box center [491, 114] width 622 height 45
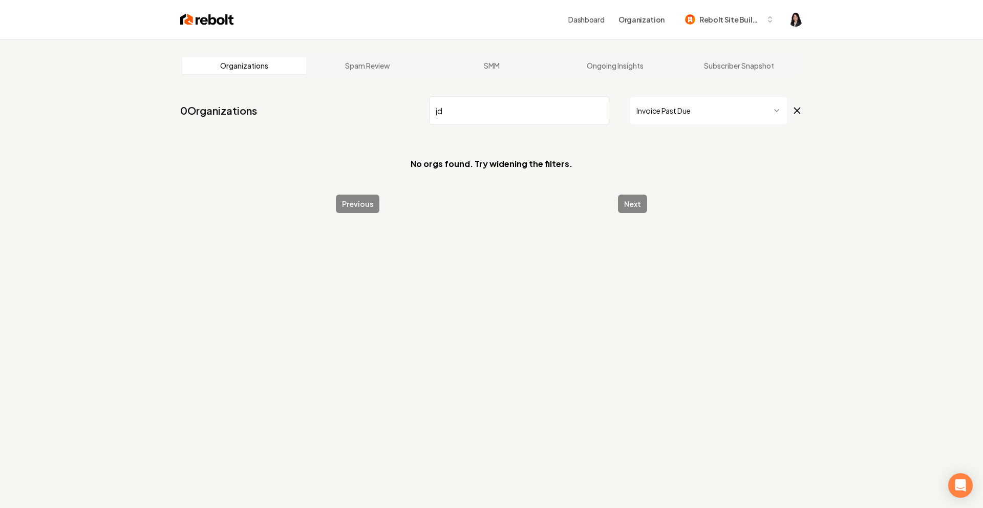
type input "j"
type input "son"
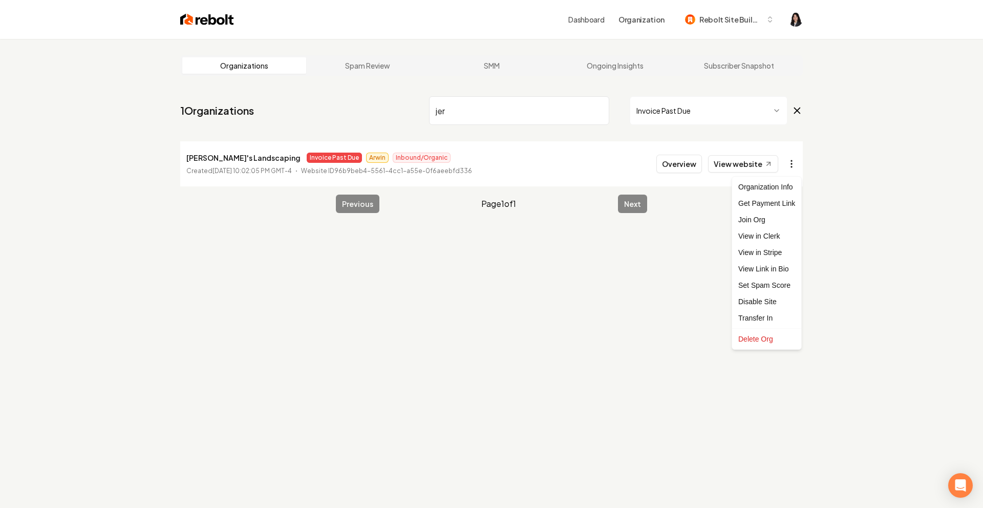
click at [792, 162] on html "Dashboard Organization Rebolt Site Builder Organizations Spam Review SMM Ongoin…" at bounding box center [491, 254] width 983 height 508
click at [782, 238] on link "View in Clerk" at bounding box center [766, 236] width 65 height 16
click at [740, 170] on link "View website" at bounding box center [743, 163] width 70 height 17
click at [790, 166] on html "Dashboard Organization Rebolt Site Builder Organizations Spam Review SMM Ongoin…" at bounding box center [491, 254] width 983 height 508
click at [764, 249] on link "View in Stripe" at bounding box center [766, 252] width 65 height 16
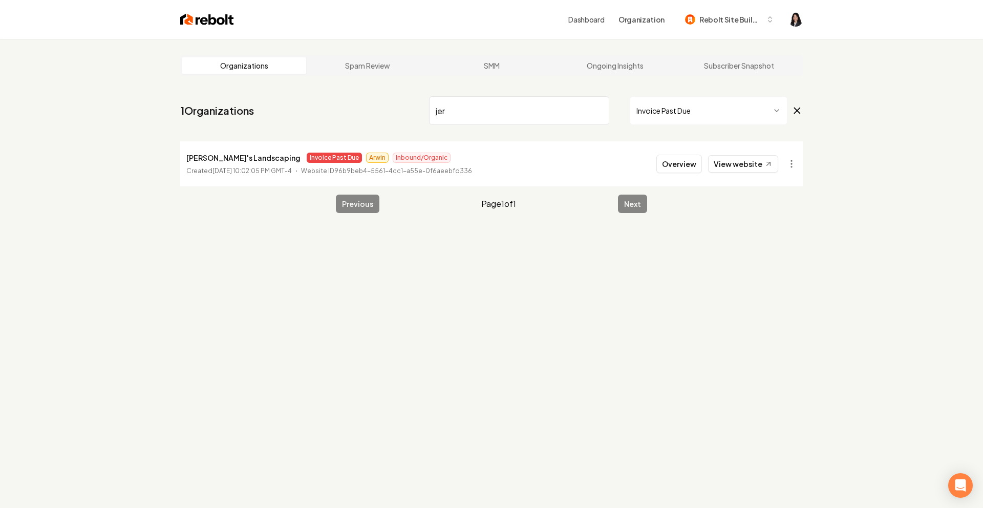
click at [468, 106] on input "jer" at bounding box center [519, 110] width 180 height 29
drag, startPoint x: 454, startPoint y: 118, endPoint x: 259, endPoint y: 83, distance: 198.1
click at [259, 83] on main "Organizations Spam Review SMM Ongoing Insights Subscriber Snapshot 1 Organizati…" at bounding box center [491, 134] width 655 height 190
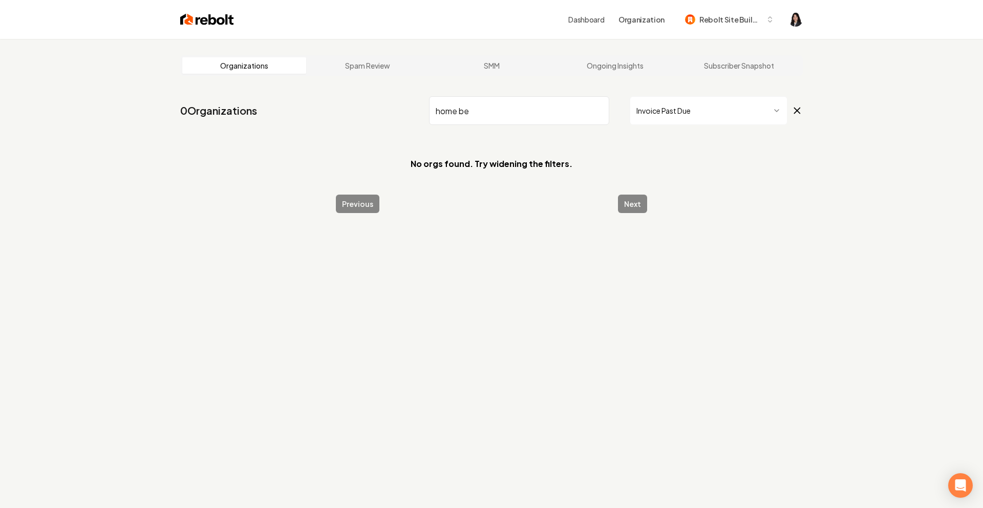
drag, startPoint x: 484, startPoint y: 115, endPoint x: 245, endPoint y: 65, distance: 244.3
click at [245, 65] on main "Organizations Spam Review SMM Ongoing Insights Subscriber Snapshot 0 Organizati…" at bounding box center [491, 134] width 655 height 190
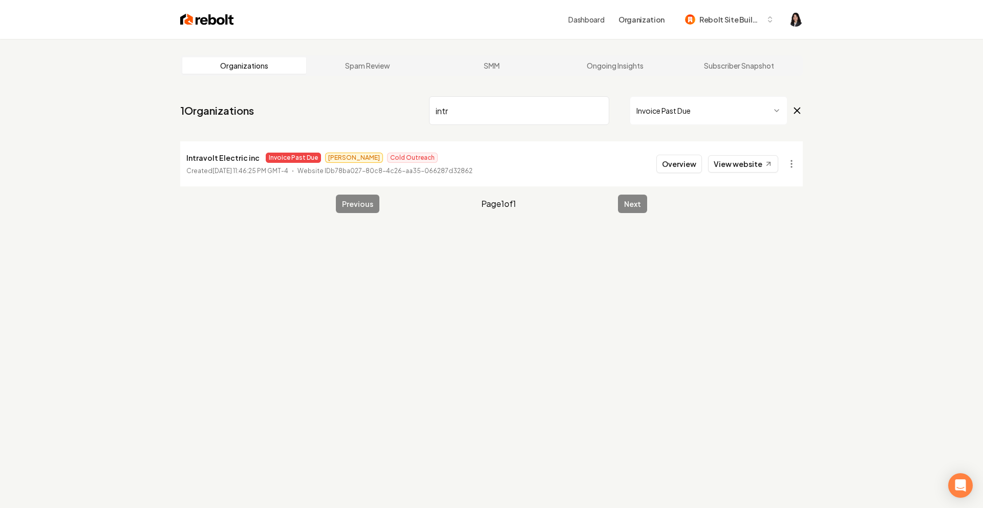
drag, startPoint x: 496, startPoint y: 118, endPoint x: 366, endPoint y: 128, distance: 129.9
click at [366, 128] on nav "1 Organizations intr Invoice Past Due" at bounding box center [491, 114] width 622 height 45
drag, startPoint x: 459, startPoint y: 113, endPoint x: 403, endPoint y: 104, distance: 56.6
click at [403, 104] on nav "1 Organizations intr Invoice Past Due" at bounding box center [491, 114] width 622 height 45
type input "gar"
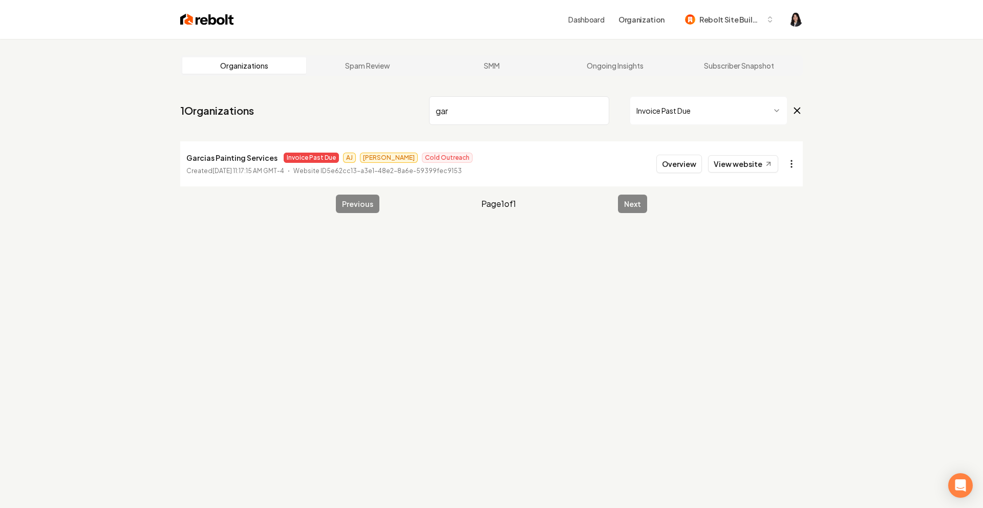
click at [785, 168] on html "Dashboard Organization Rebolt Site Builder Organizations Spam Review SMM Ongoin…" at bounding box center [491, 254] width 983 height 508
click at [783, 253] on link "View in Stripe" at bounding box center [766, 252] width 65 height 16
click at [790, 166] on html "Dashboard Organization Rebolt Site Builder Organizations Spam Review SMM Ongoin…" at bounding box center [491, 254] width 983 height 508
click at [779, 241] on link "View in Clerk" at bounding box center [766, 236] width 65 height 16
click at [489, 117] on input "gar" at bounding box center [519, 110] width 180 height 29
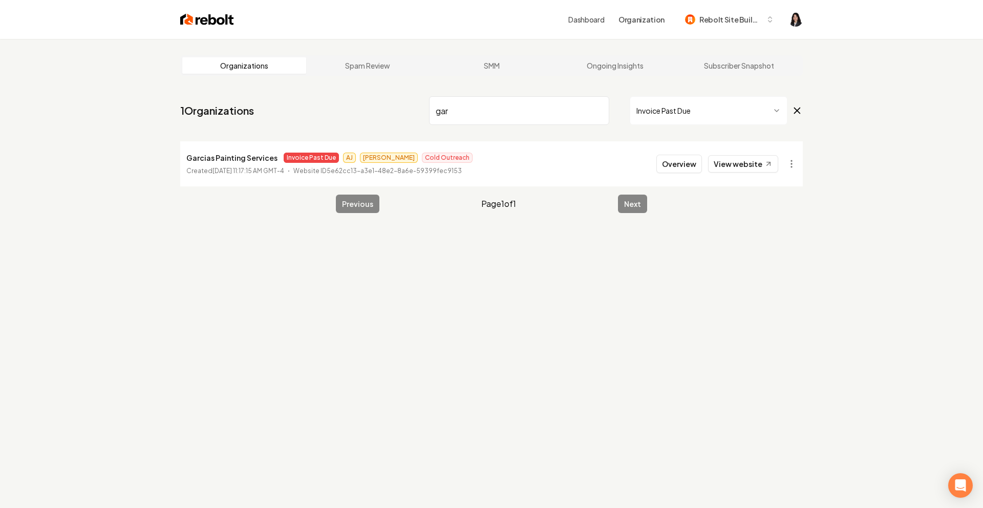
drag, startPoint x: 473, startPoint y: 115, endPoint x: 300, endPoint y: 70, distance: 179.4
click at [300, 70] on main "Organizations Spam Review SMM Ongoing Insights Subscriber Snapshot 1 Organizati…" at bounding box center [491, 134] width 655 height 190
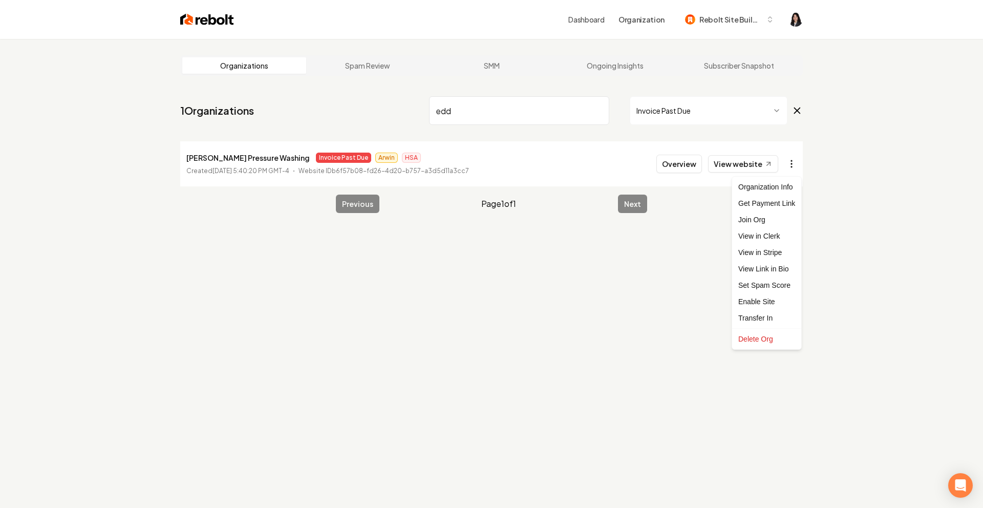
click at [792, 161] on html "Dashboard Organization Rebolt Site Builder Organizations Spam Review SMM Ongoin…" at bounding box center [491, 254] width 983 height 508
click at [528, 365] on html "Dashboard Organization Rebolt Site Builder Organizations Spam Review SMM Ongoin…" at bounding box center [491, 254] width 983 height 508
click at [794, 176] on li "Eddy's Pressure Washing Invoice Past Due Arwin HSA Created October 4, 2024, 5:4…" at bounding box center [491, 163] width 622 height 45
click at [789, 158] on html "Dashboard Organization Rebolt Site Builder Organizations Spam Review SMM Ongoin…" at bounding box center [491, 254] width 983 height 508
click at [777, 252] on link "View in Stripe" at bounding box center [766, 252] width 65 height 16
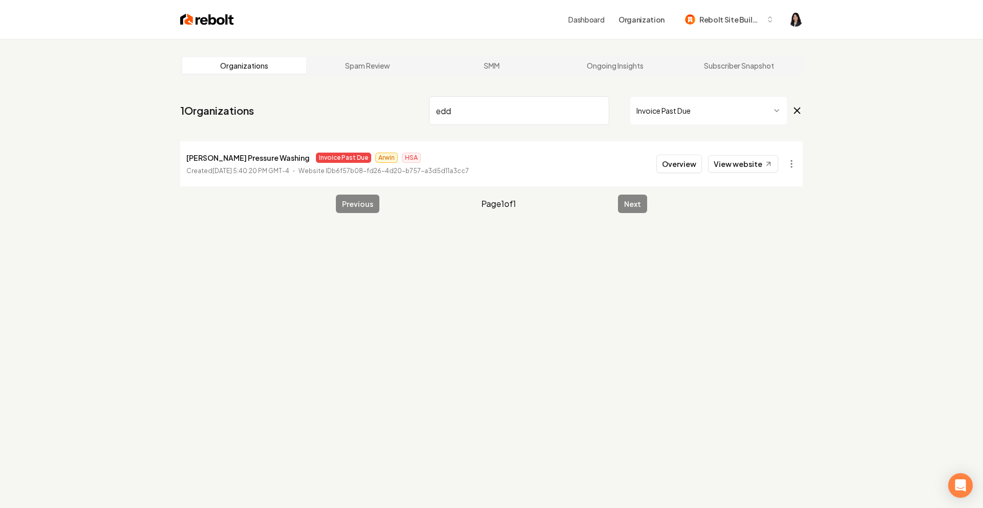
click at [471, 113] on input "edd" at bounding box center [519, 110] width 180 height 29
drag, startPoint x: 455, startPoint y: 112, endPoint x: 304, endPoint y: 91, distance: 151.9
click at [304, 91] on main "Organizations Spam Review SMM Ongoing Insights Subscriber Snapshot 1 Organizati…" at bounding box center [491, 134] width 655 height 190
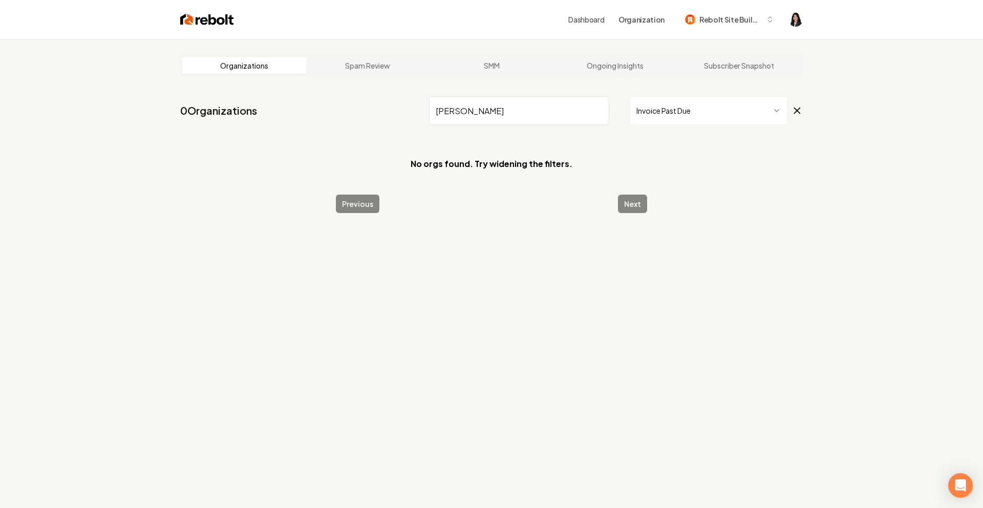
type input "damon"
click at [798, 111] on icon at bounding box center [797, 111] width 6 height 6
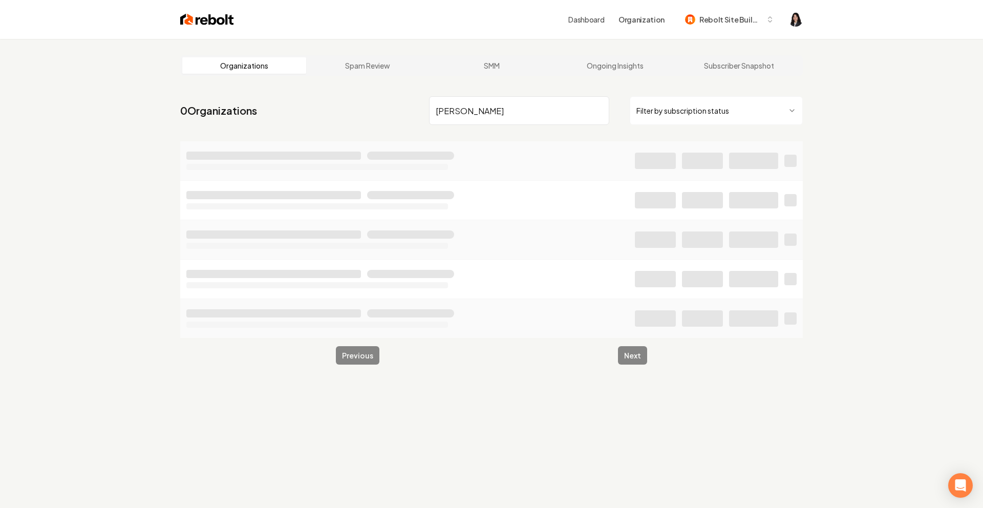
click at [534, 114] on input "damon" at bounding box center [519, 110] width 180 height 29
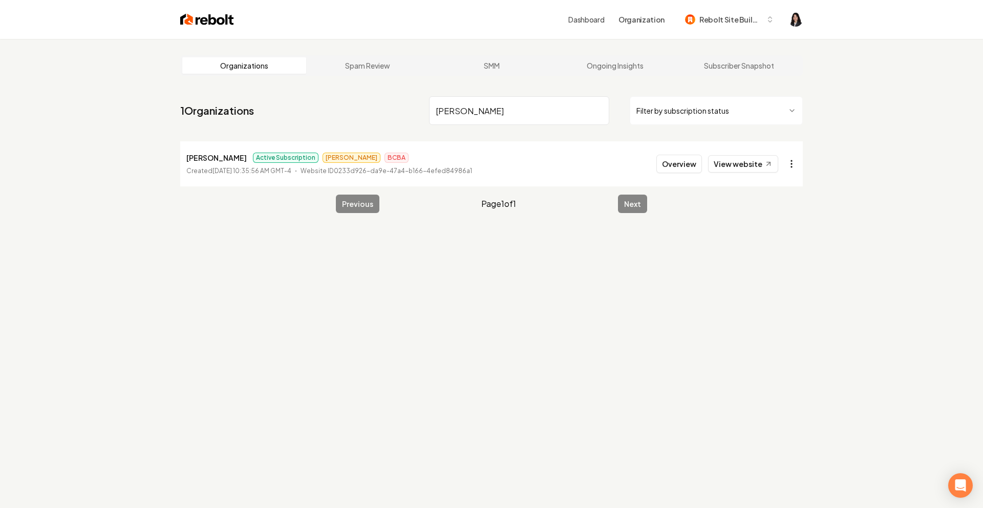
click at [790, 163] on html "Dashboard Organization Rebolt Site Builder Organizations Spam Review SMM Ongoin…" at bounding box center [491, 254] width 983 height 508
click at [770, 301] on div "Enable Site" at bounding box center [766, 301] width 65 height 16
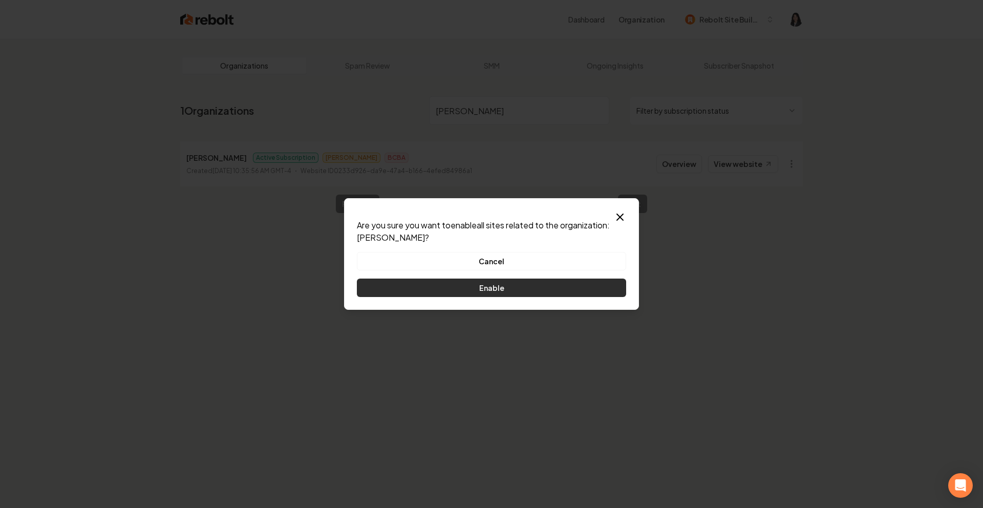
click at [539, 291] on button "Enable" at bounding box center [491, 287] width 269 height 18
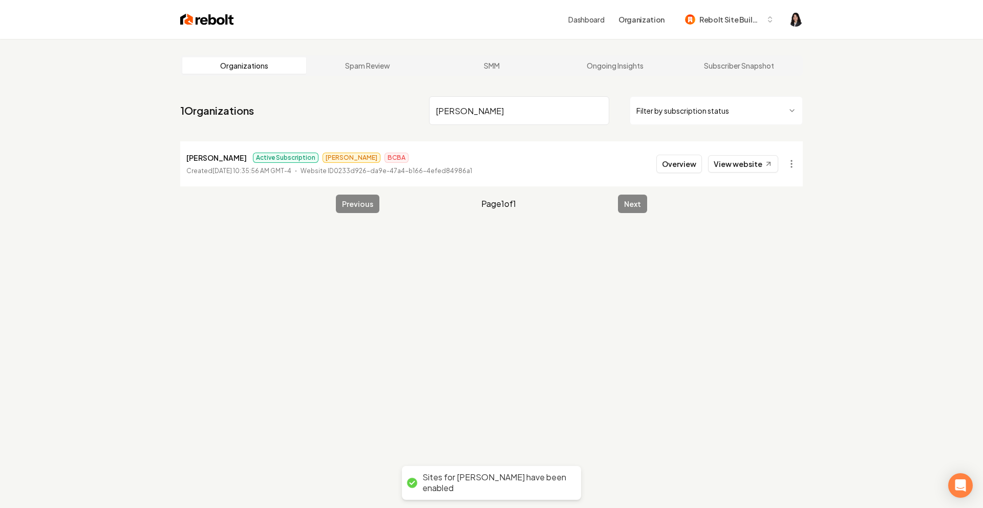
click at [178, 290] on div "Organizations Spam Review SMM Ongoing Insights Subscriber Snapshot 1 Organizati…" at bounding box center [491, 293] width 983 height 508
click at [528, 102] on input "damon" at bounding box center [519, 110] width 180 height 29
click at [597, 110] on input "damon" at bounding box center [519, 110] width 180 height 29
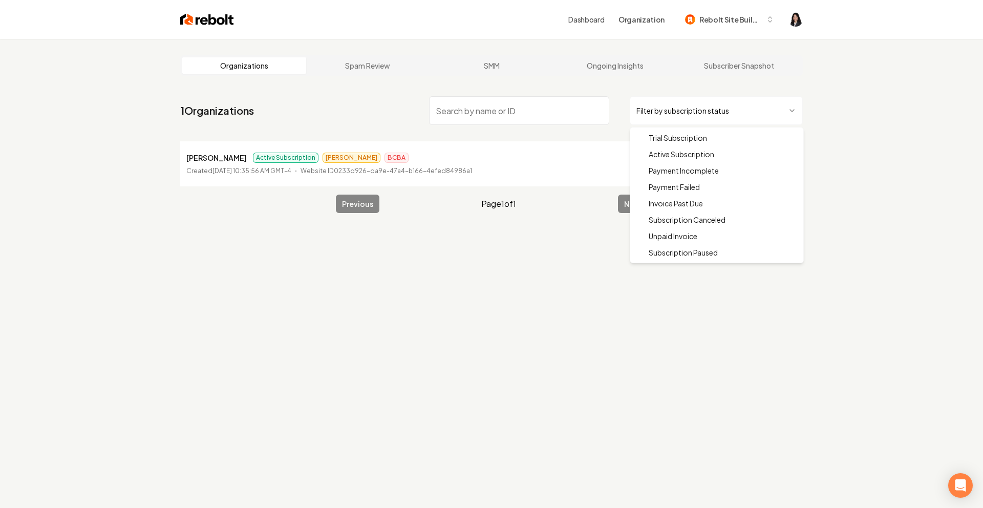
click at [709, 115] on html "Dashboard Organization Rebolt Site Builder Organizations Spam Review SMM Ongoin…" at bounding box center [491, 254] width 983 height 508
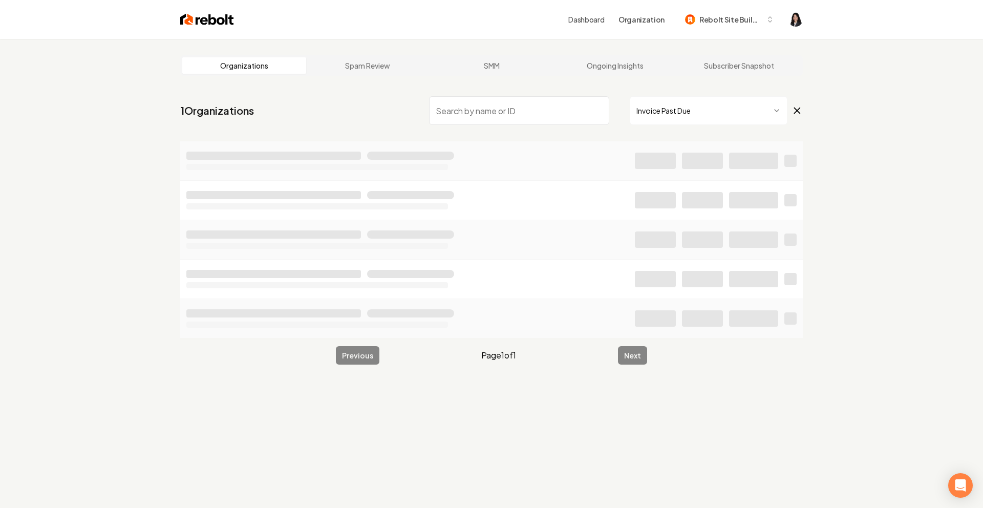
click at [490, 114] on input "search" at bounding box center [519, 110] width 180 height 29
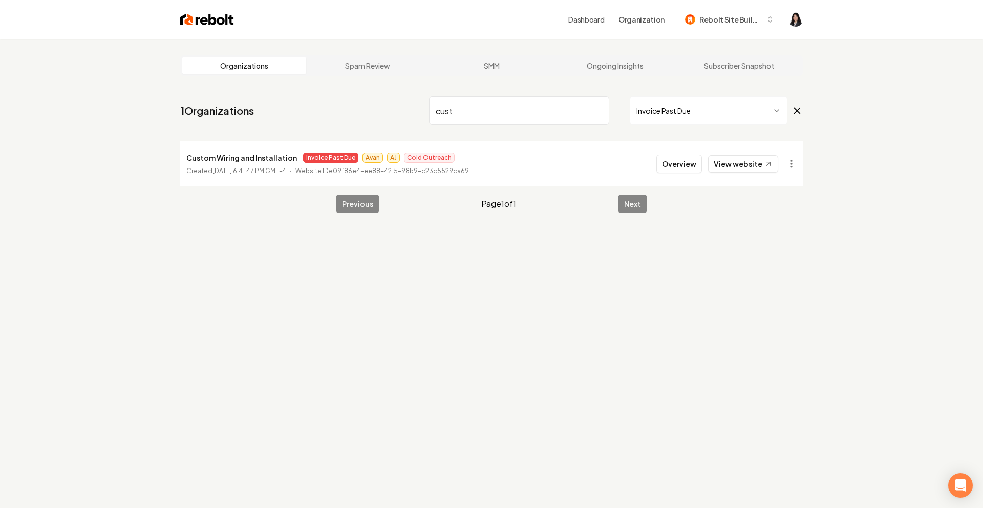
drag, startPoint x: 456, startPoint y: 114, endPoint x: 386, endPoint y: 110, distance: 69.7
click at [386, 110] on nav "1 Organizations cust Invoice Past Due" at bounding box center [491, 114] width 622 height 45
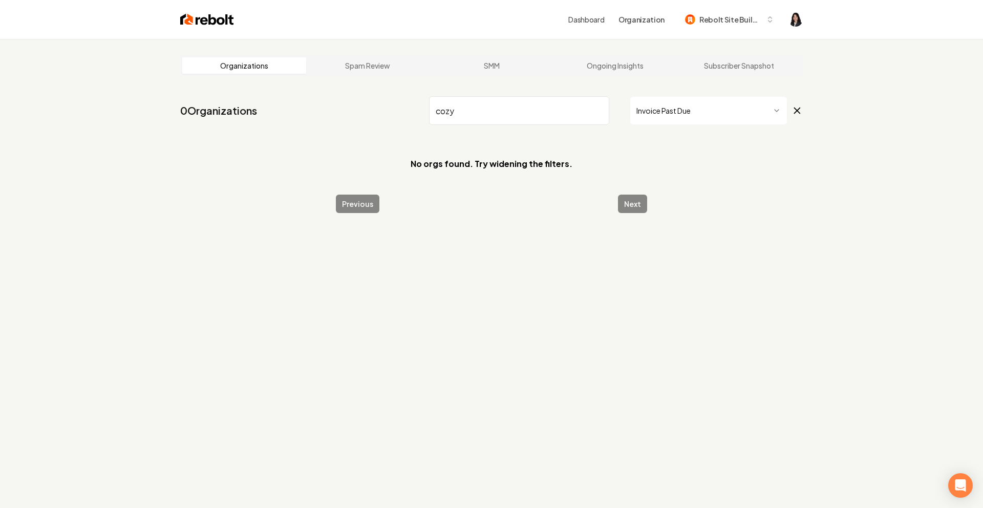
click at [793, 112] on icon at bounding box center [796, 110] width 11 height 12
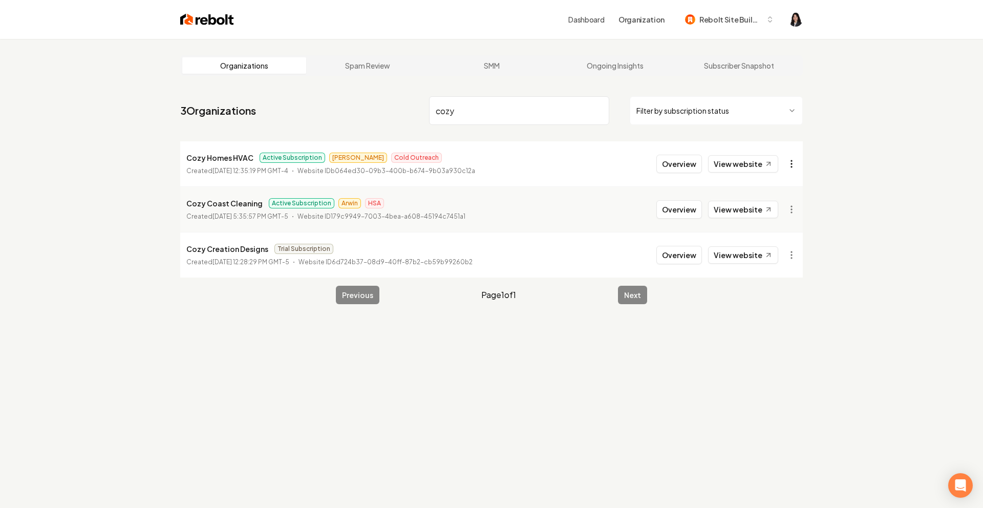
click at [788, 164] on html "Dashboard Organization Rebolt Site Builder Organizations Spam Review SMM Ongoin…" at bounding box center [491, 254] width 983 height 508
click at [767, 306] on div "Enable Site" at bounding box center [766, 301] width 65 height 16
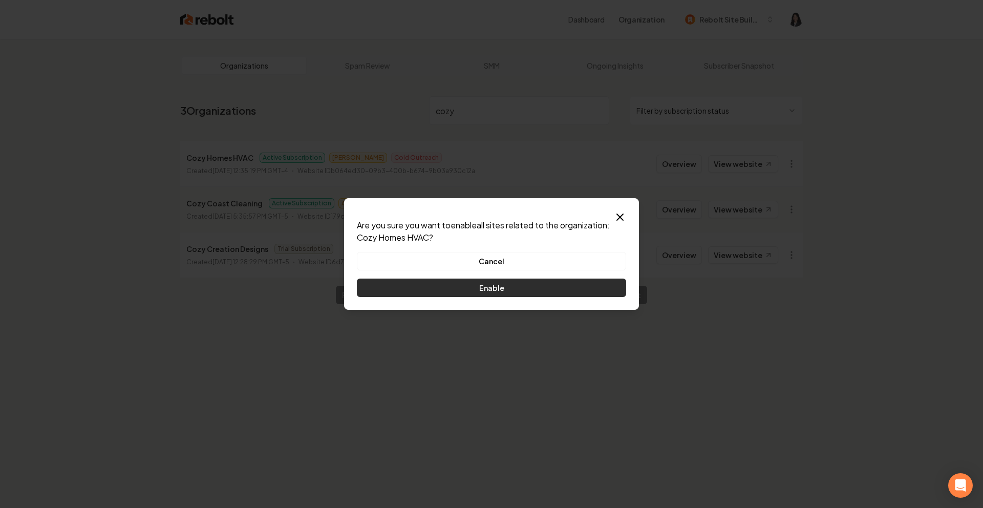
click at [502, 285] on button "Enable" at bounding box center [491, 287] width 269 height 18
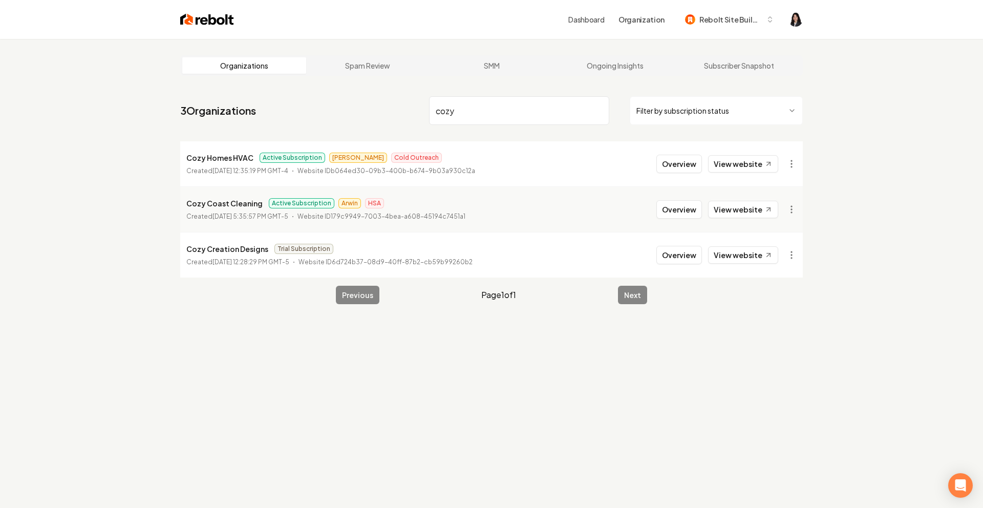
drag, startPoint x: 478, startPoint y: 110, endPoint x: 349, endPoint y: 76, distance: 133.3
click at [349, 76] on main "Organizations Spam Review SMM Ongoing Insights Subscriber Snapshot 3 Organizati…" at bounding box center [491, 180] width 655 height 282
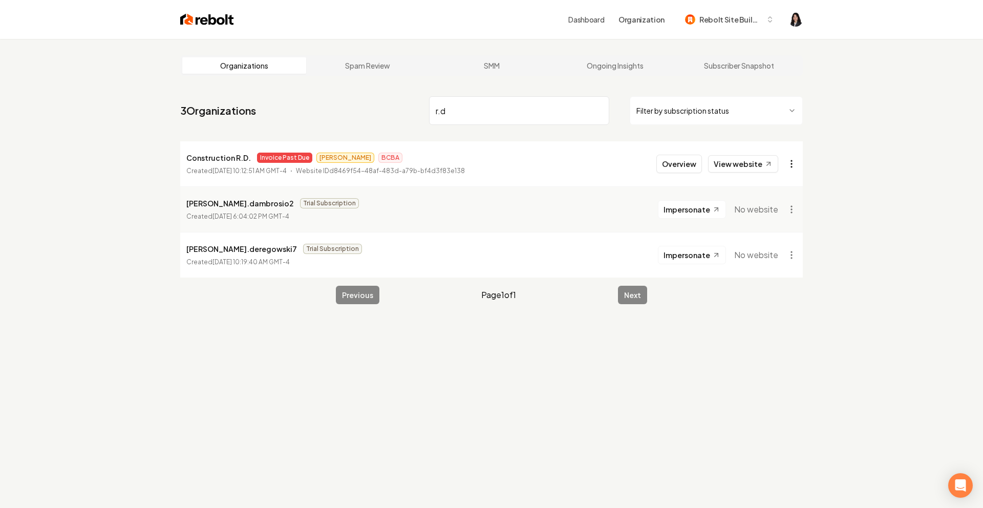
click at [793, 164] on html "Dashboard Organization Rebolt Site Builder Organizations Spam Review SMM Ongoin…" at bounding box center [491, 254] width 983 height 508
click at [777, 255] on link "View in Stripe" at bounding box center [766, 252] width 65 height 16
drag, startPoint x: 505, startPoint y: 110, endPoint x: 391, endPoint y: 95, distance: 115.6
click at [391, 95] on nav "3 Organizations r.d Filter by subscription status" at bounding box center [491, 114] width 622 height 45
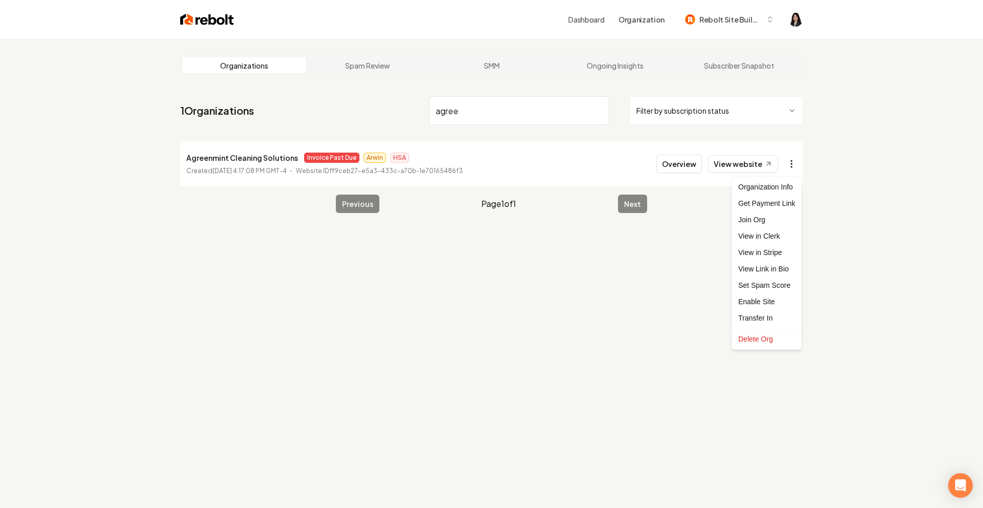
click at [787, 163] on html "Dashboard Organization Rebolt Site Builder Organizations Spam Review SMM Ongoin…" at bounding box center [491, 254] width 983 height 508
click at [779, 257] on link "View in Stripe" at bounding box center [766, 252] width 65 height 16
drag, startPoint x: 457, startPoint y: 110, endPoint x: 290, endPoint y: 96, distance: 167.4
click at [290, 96] on nav "1 Organizations agree Filter by subscription status" at bounding box center [491, 114] width 622 height 45
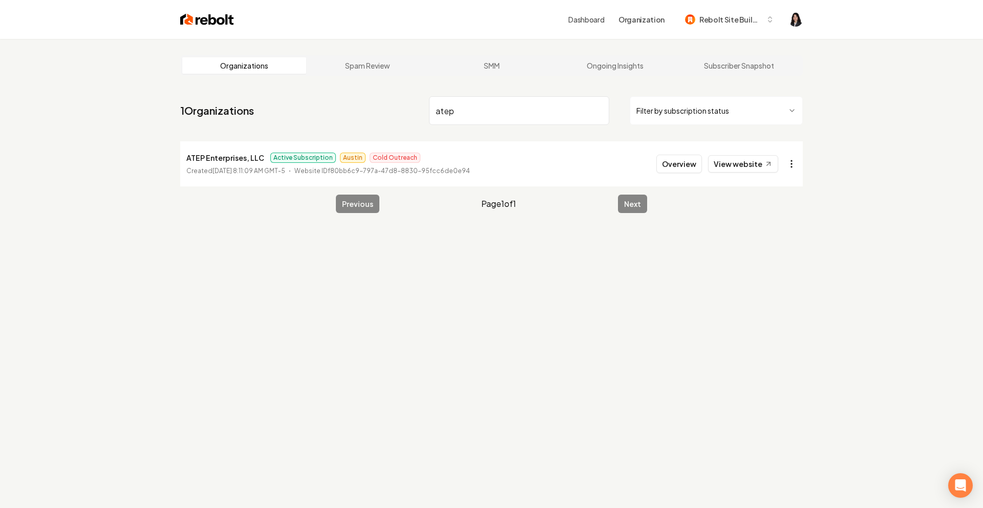
click at [791, 169] on html "Dashboard Organization Rebolt Site Builder Organizations Spam Review SMM Ongoin…" at bounding box center [491, 254] width 983 height 508
click at [562, 248] on html "Dashboard Organization Rebolt Site Builder Organizations Spam Review SMM Ongoin…" at bounding box center [491, 254] width 983 height 508
drag, startPoint x: 475, startPoint y: 115, endPoint x: 323, endPoint y: 93, distance: 153.6
click at [323, 93] on nav "1 Organizations atep Filter by subscription status" at bounding box center [491, 114] width 622 height 45
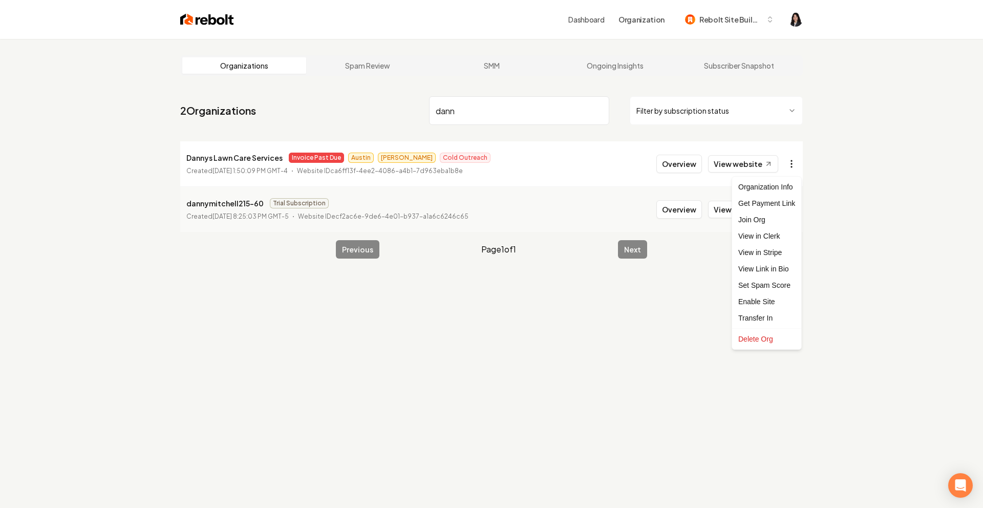
click at [793, 166] on html "Dashboard Organization Rebolt Site Builder Organizations Spam Review SMM Ongoin…" at bounding box center [491, 254] width 983 height 508
click at [777, 253] on link "View in Stripe" at bounding box center [766, 252] width 65 height 16
drag, startPoint x: 475, startPoint y: 110, endPoint x: 283, endPoint y: 57, distance: 198.4
click at [283, 57] on main "Organizations Spam Review SMM Ongoing Insights Subscriber Snapshot 2 Organizati…" at bounding box center [491, 157] width 655 height 236
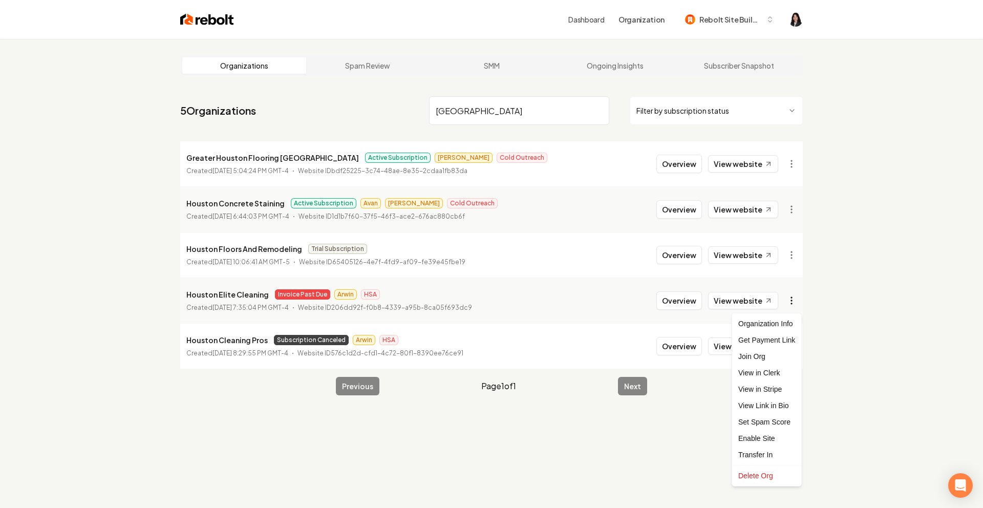
click at [793, 301] on html "Dashboard Organization Rebolt Site Builder Organizations Spam Review SMM Ongoin…" at bounding box center [491, 254] width 983 height 508
click at [450, 109] on html "Dashboard Organization Rebolt Site Builder Organizations Spam Review SMM Ongoin…" at bounding box center [491, 254] width 983 height 508
click at [450, 109] on input "houston" at bounding box center [519, 110] width 180 height 29
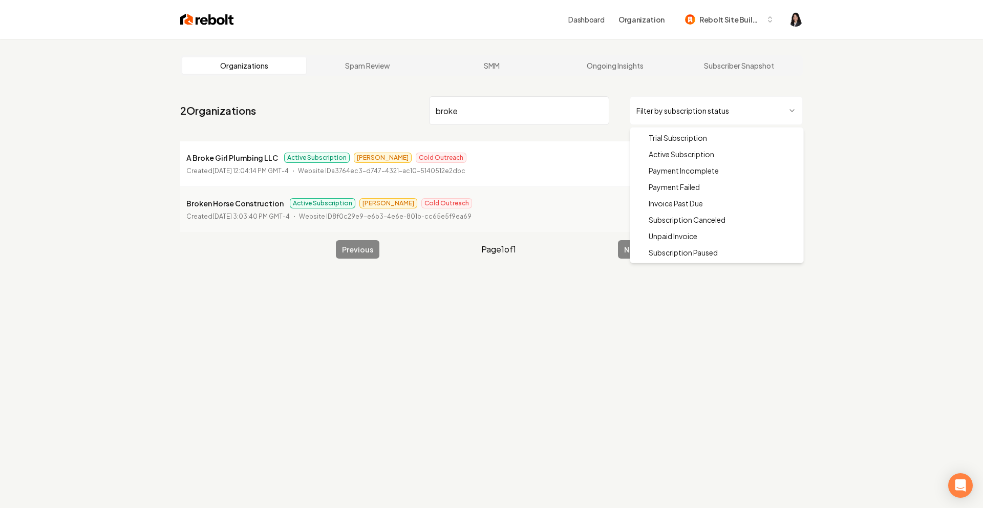
click at [737, 113] on html "Dashboard Organization Rebolt Site Builder Organizations Spam Review SMM Ongoin…" at bounding box center [491, 254] width 983 height 508
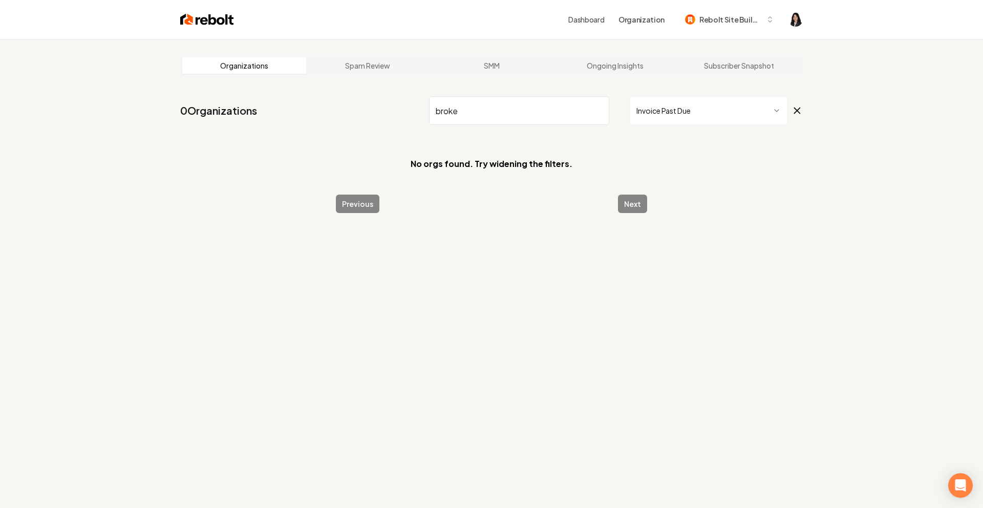
click at [510, 112] on input "broke" at bounding box center [519, 110] width 180 height 29
click at [796, 111] on icon at bounding box center [797, 111] width 6 height 6
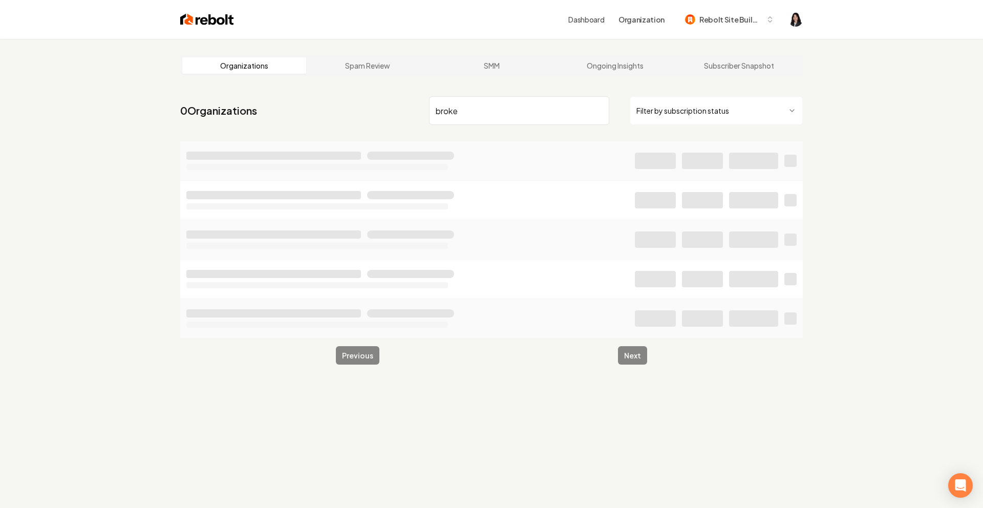
drag, startPoint x: 528, startPoint y: 114, endPoint x: 401, endPoint y: 98, distance: 127.9
click at [401, 98] on nav "0 Organizations broke Filter by subscription status" at bounding box center [491, 114] width 622 height 45
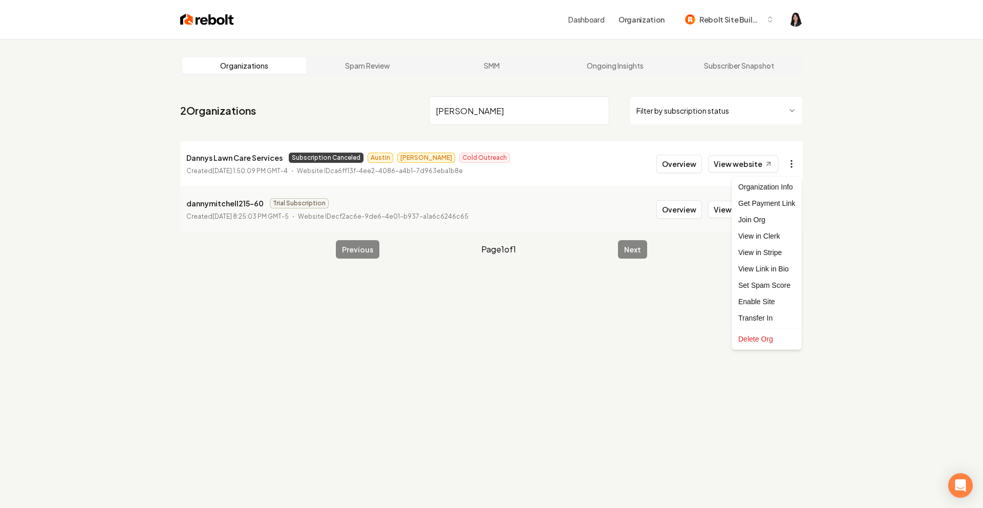
click at [793, 166] on html "Dashboard Organization Rebolt Site Builder Organizations Spam Review SMM Ongoin…" at bounding box center [491, 254] width 983 height 508
click at [783, 257] on link "View in Stripe" at bounding box center [766, 252] width 65 height 16
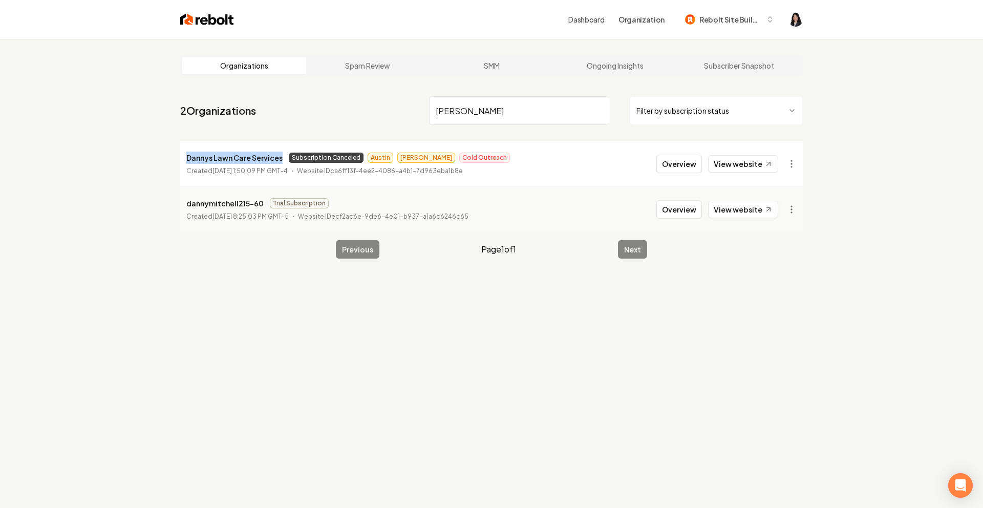
drag, startPoint x: 282, startPoint y: 159, endPoint x: 184, endPoint y: 160, distance: 98.3
click at [183, 161] on li "Dannys Lawn Care Services Subscription Canceled Austin Andrew Cold Outreach Cre…" at bounding box center [491, 163] width 622 height 45
copy p "Dannys Lawn Care Services"
drag, startPoint x: 472, startPoint y: 112, endPoint x: 386, endPoint y: 94, distance: 88.4
click at [386, 94] on nav "2 Organizations danny Filter by subscription status" at bounding box center [491, 114] width 622 height 45
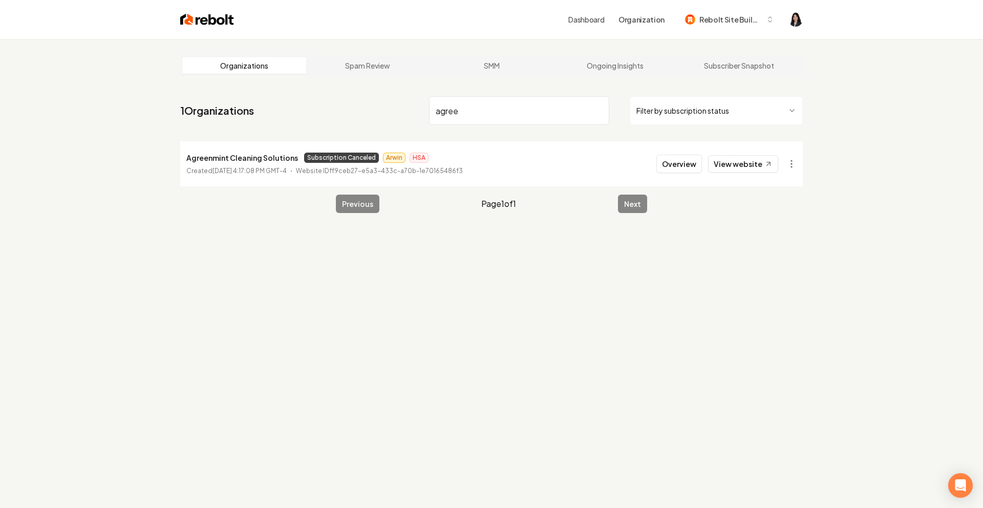
click at [600, 114] on input "agree" at bounding box center [519, 110] width 180 height 29
type input "agree"
click at [599, 110] on input "agree" at bounding box center [519, 110] width 180 height 29
click at [599, 110] on input "search" at bounding box center [519, 110] width 180 height 29
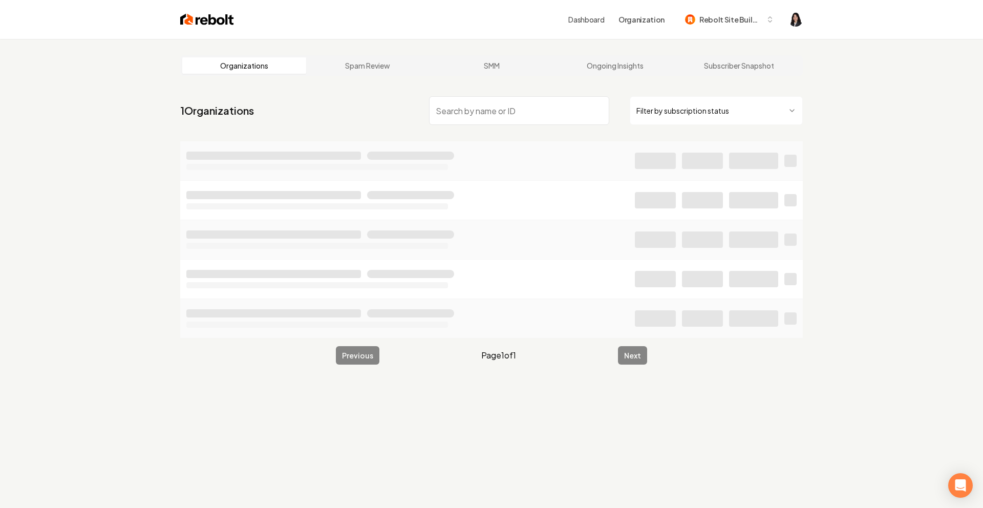
click at [788, 132] on nav "1 Organizations Filter by subscription status" at bounding box center [491, 114] width 622 height 45
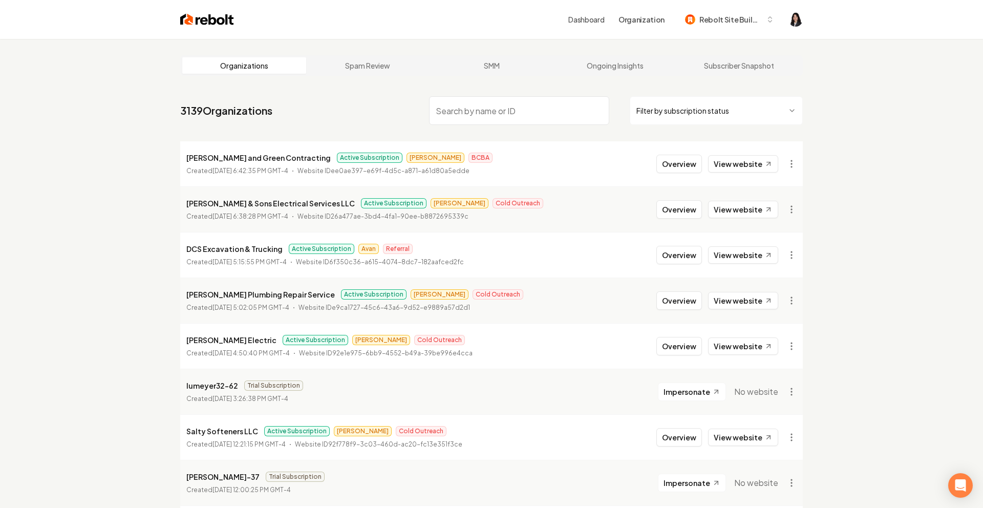
click at [769, 109] on html "Dashboard Organization Rebolt Site Builder Organizations Spam Review SMM Ongoin…" at bounding box center [491, 254] width 983 height 508
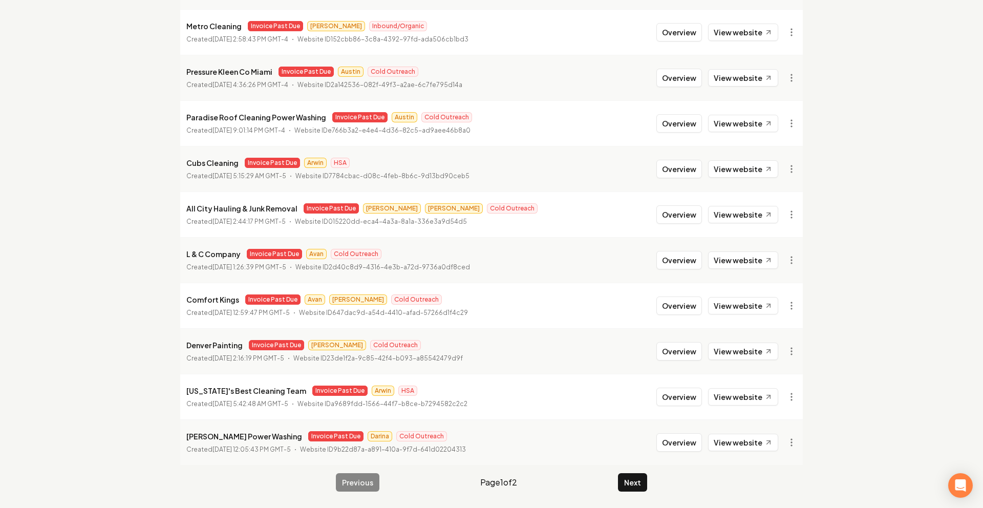
scroll to position [223, 0]
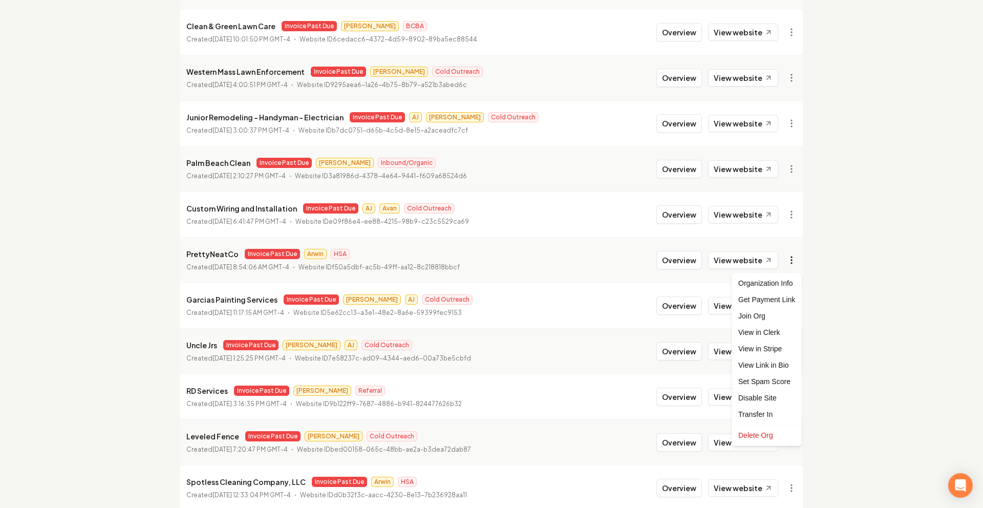
click at [792, 259] on html "Dashboard Organization Rebolt Site Builder Organizations Spam Review SMM Ongoin…" at bounding box center [491, 31] width 983 height 508
click at [779, 348] on link "View in Stripe" at bounding box center [766, 348] width 65 height 16
click at [794, 263] on html "Dashboard Organization Rebolt Site Builder Organizations Spam Review SMM Ongoin…" at bounding box center [491, 31] width 983 height 508
click at [777, 323] on div "Join Org" at bounding box center [766, 316] width 65 height 16
click at [786, 266] on html "Dashboard Organization Rebolt Site Builder Organizations Spam Review SMM Ongoin…" at bounding box center [491, 31] width 983 height 508
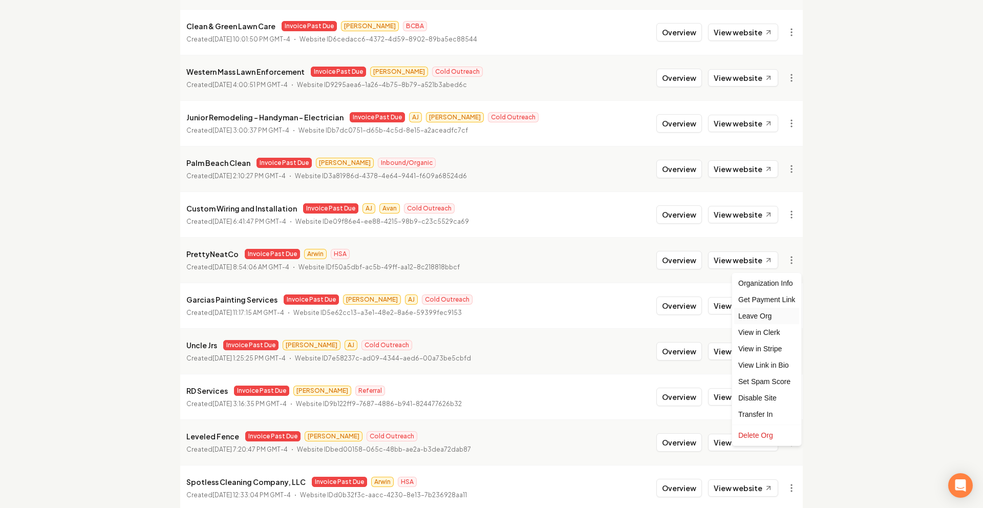
click at [777, 317] on div "Leave Org" at bounding box center [766, 316] width 65 height 16
click at [791, 263] on html "Dashboard Organization Rebolt Site Builder Organizations Spam Review SMM Ongoin…" at bounding box center [491, 31] width 983 height 508
click at [777, 336] on link "View in Clerk" at bounding box center [766, 332] width 65 height 16
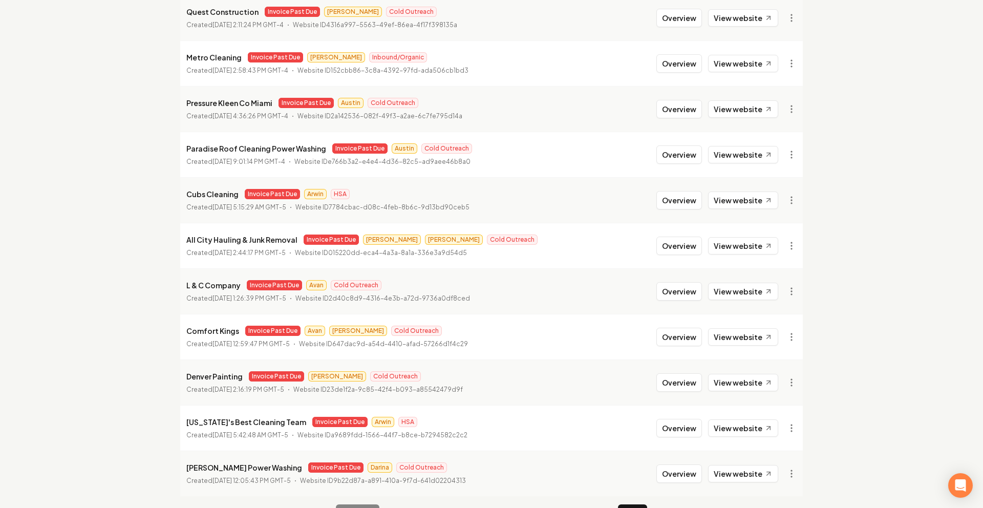
scroll to position [1043, 0]
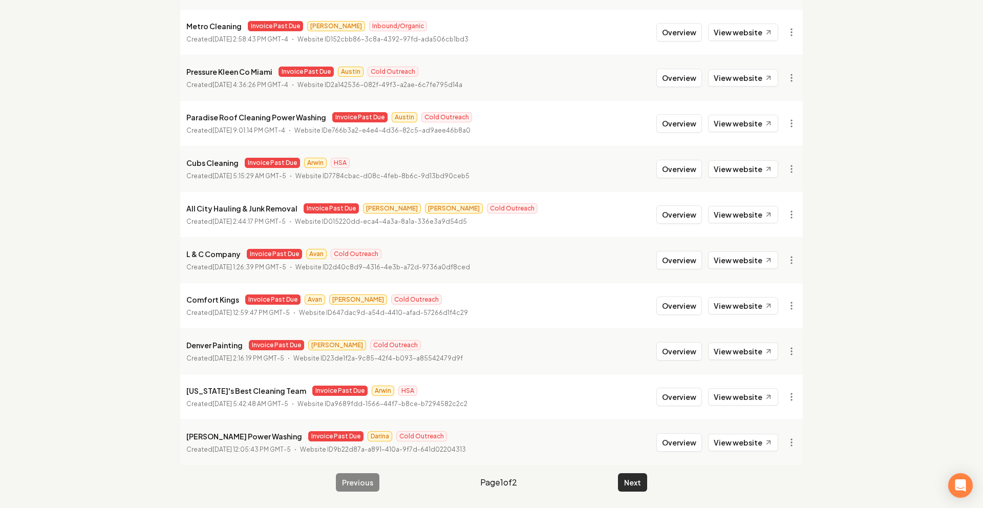
click at [629, 477] on button "Next" at bounding box center [632, 482] width 29 height 18
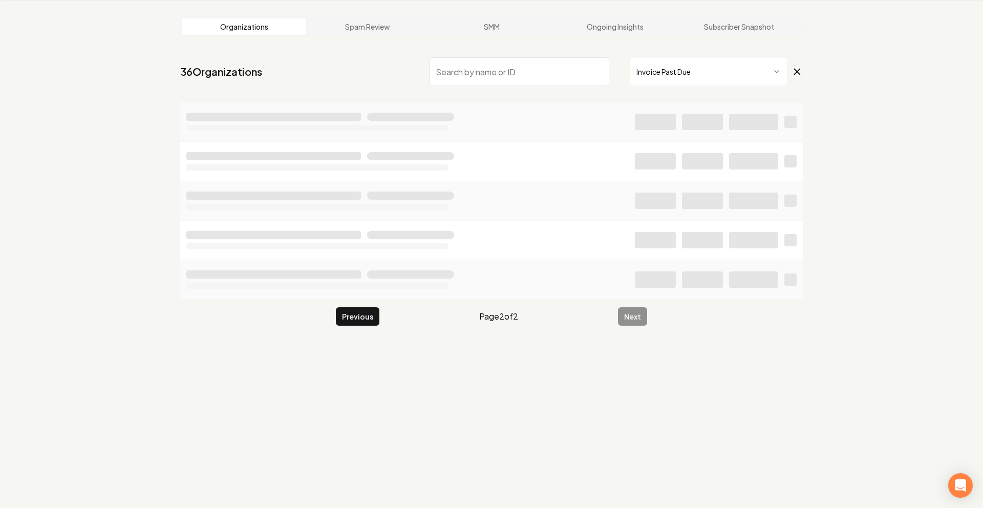
scroll to position [39, 0]
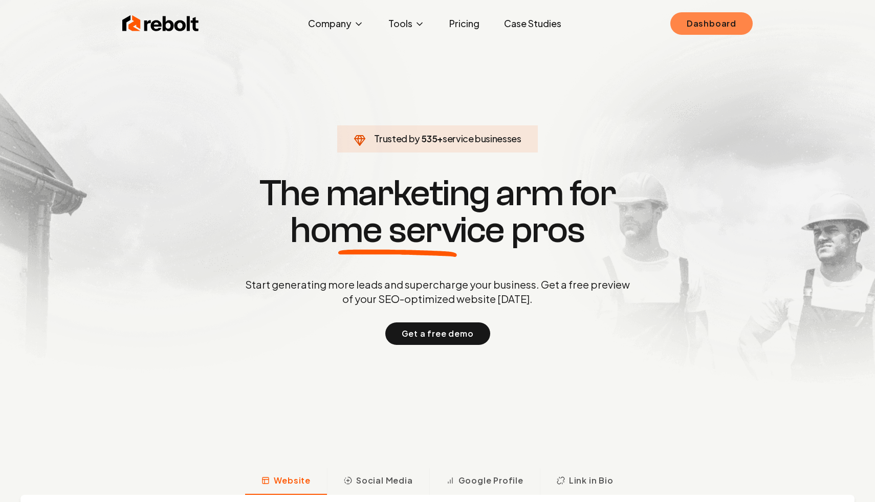
click at [692, 26] on link "Dashboard" at bounding box center [712, 23] width 82 height 23
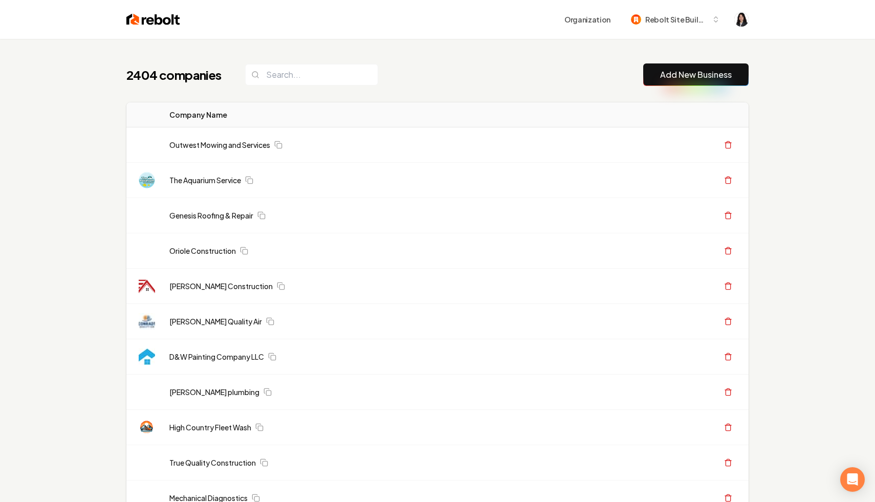
click at [508, 76] on div "2404 companies Add New Business" at bounding box center [437, 74] width 622 height 23
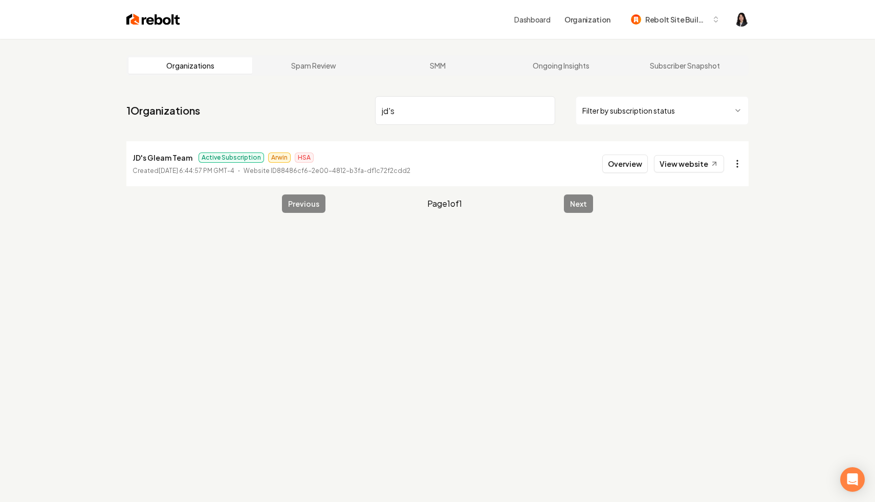
type input "jd's"
click at [739, 169] on html "Dashboard Organization Rebolt Site Builder Organizations Spam Review SMM Ongoin…" at bounding box center [437, 251] width 875 height 502
click at [727, 257] on link "View in Stripe" at bounding box center [712, 252] width 65 height 16
click at [659, 107] on html "Dashboard Organization Rebolt Site Builder Organizations Spam Review SMM Ongoin…" at bounding box center [437, 251] width 875 height 502
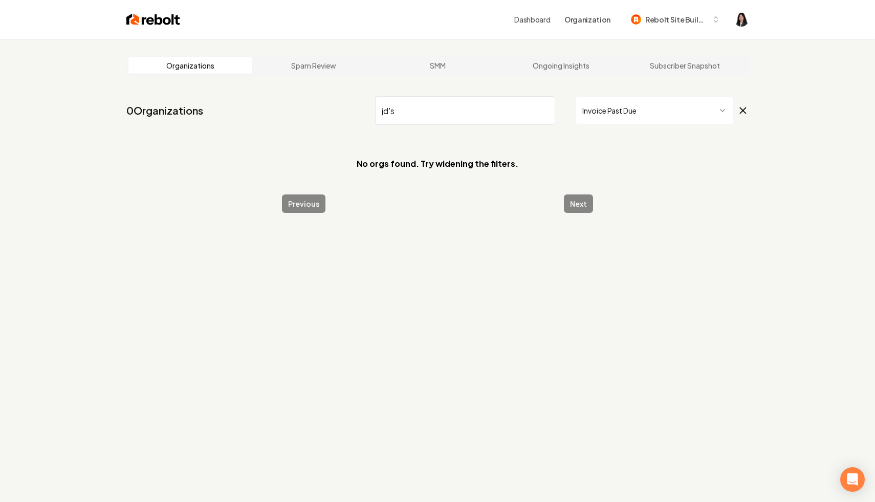
click at [544, 109] on input "jd's" at bounding box center [465, 110] width 180 height 29
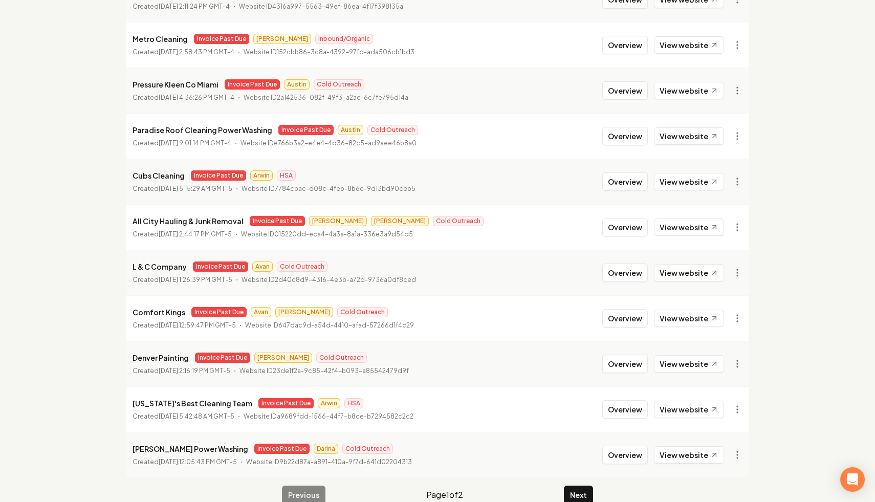
scroll to position [1048, 0]
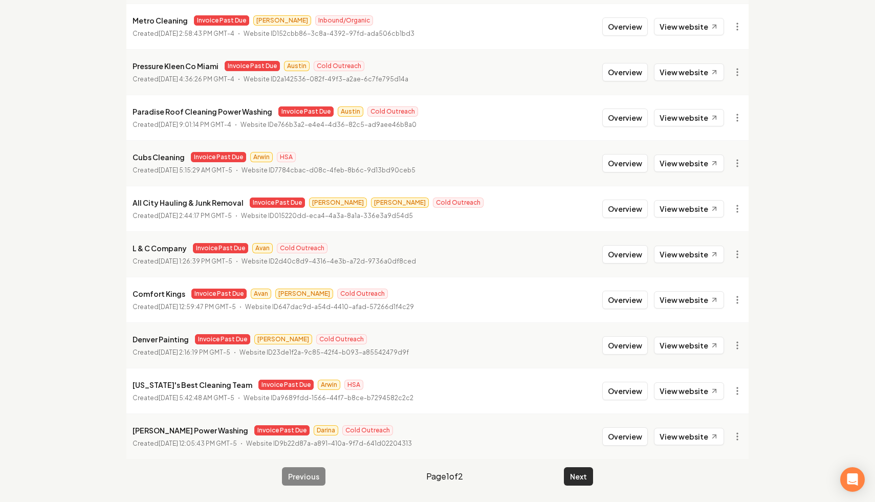
click at [578, 476] on button "Next" at bounding box center [578, 476] width 29 height 18
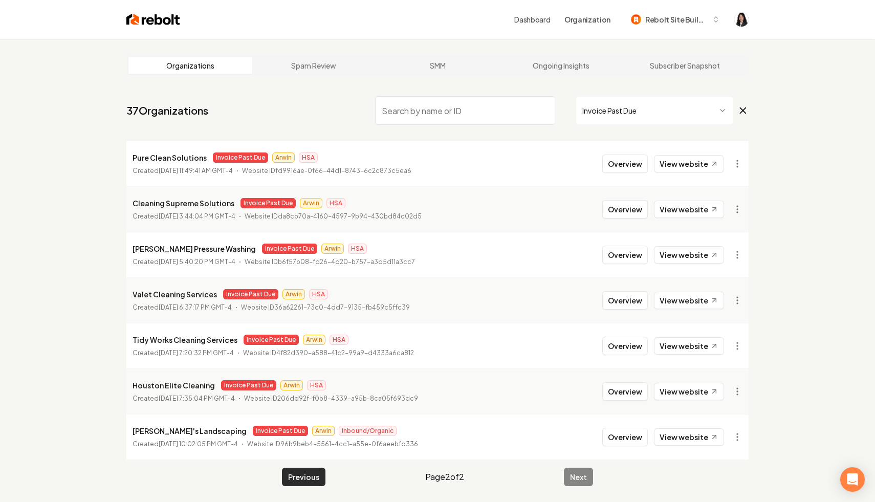
click at [311, 480] on button "Previous" at bounding box center [304, 477] width 44 height 18
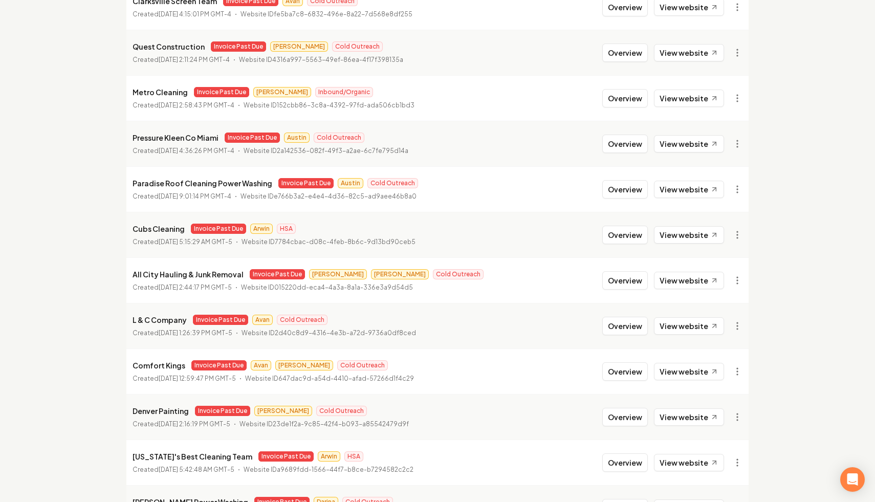
scroll to position [1048, 0]
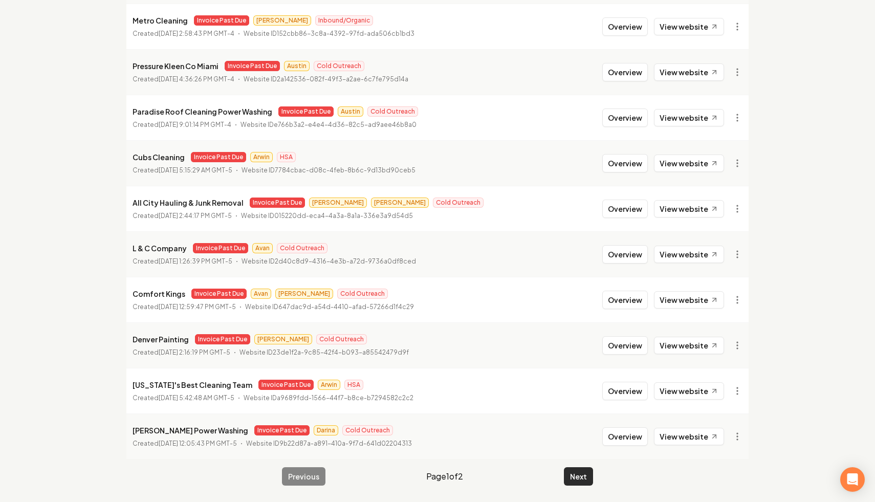
click at [579, 479] on button "Next" at bounding box center [578, 476] width 29 height 18
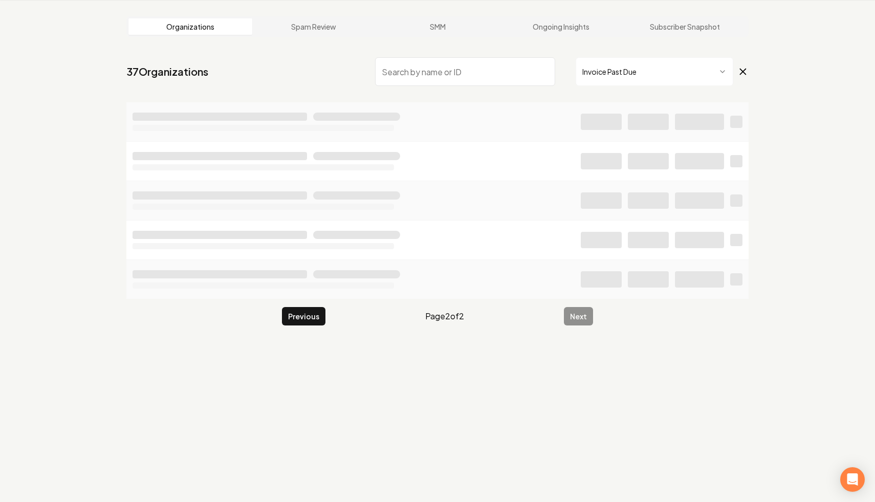
scroll to position [39, 0]
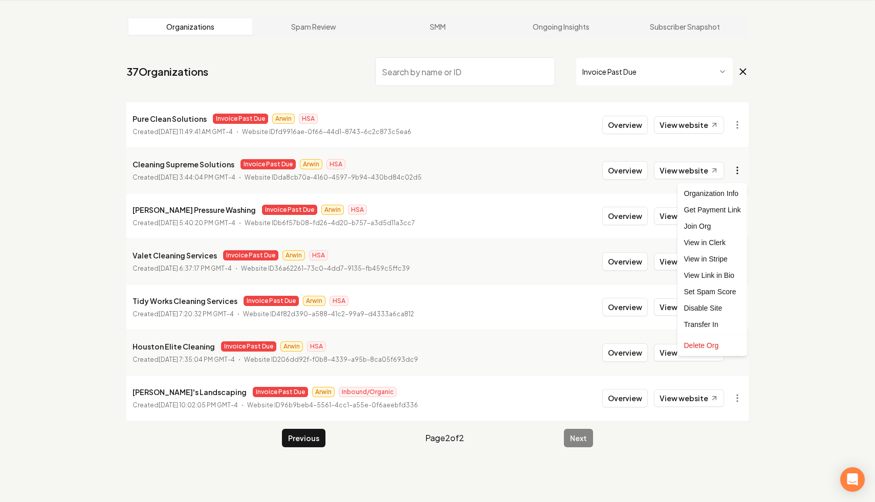
click at [736, 167] on html "Dashboard Organization Rebolt Site Builder Organizations Spam Review SMM Ongoin…" at bounding box center [437, 212] width 875 height 502
click at [719, 260] on link "View in Stripe" at bounding box center [712, 259] width 65 height 16
click at [293, 438] on button "Previous" at bounding box center [304, 438] width 44 height 18
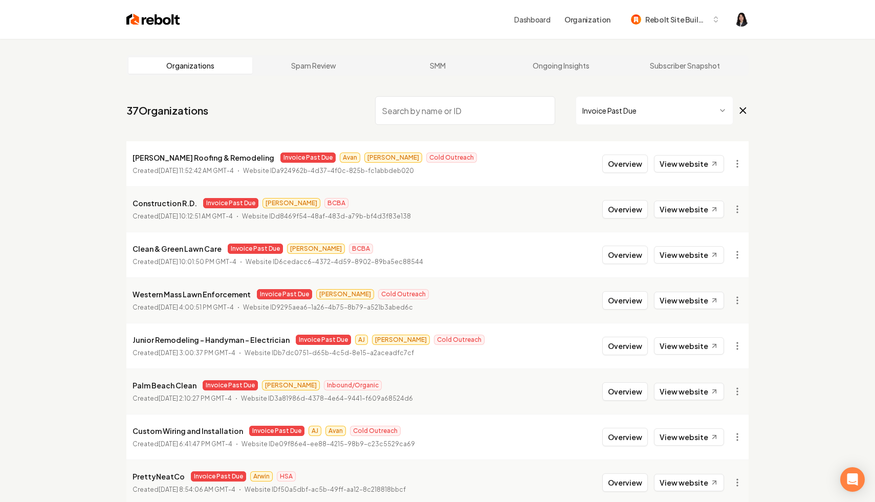
click at [741, 110] on icon at bounding box center [743, 110] width 11 height 12
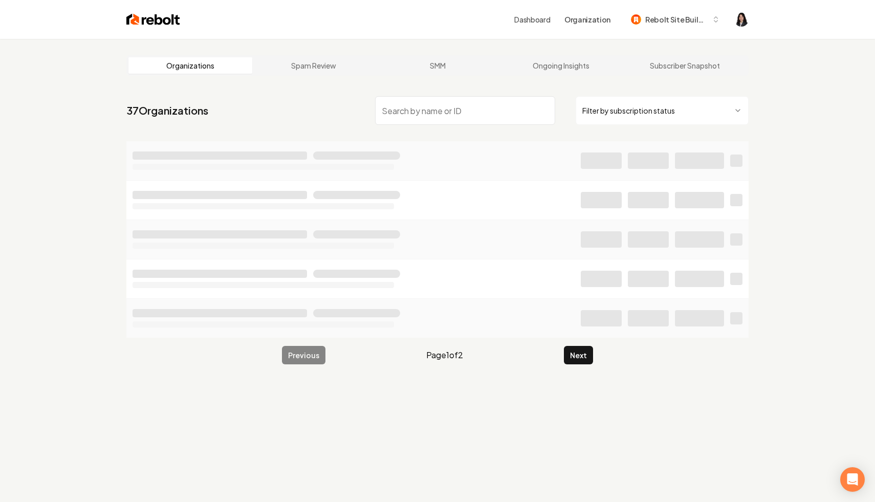
click at [515, 108] on input "search" at bounding box center [465, 110] width 180 height 29
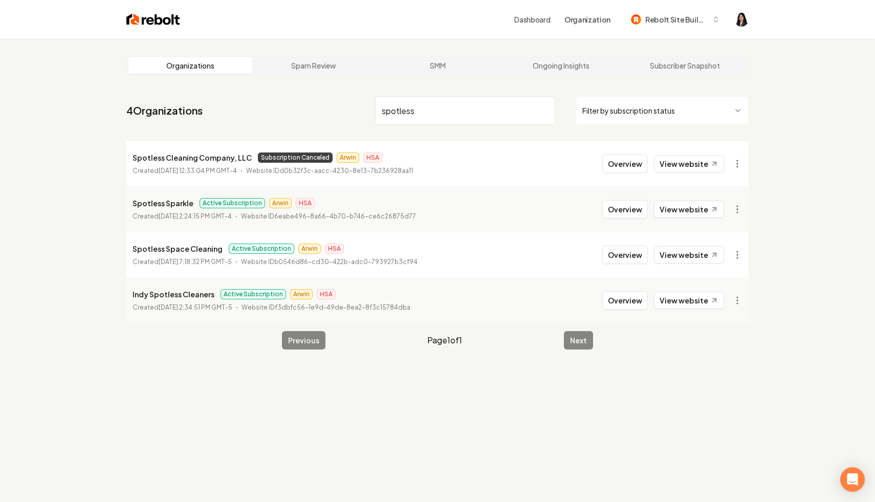
type input "spotless"
drag, startPoint x: 246, startPoint y: 159, endPoint x: 124, endPoint y: 164, distance: 121.9
click at [124, 164] on main "Organizations Spam Review SMM Ongoing Insights Subscriber Snapshot 4 Organizati…" at bounding box center [437, 202] width 655 height 327
click at [153, 162] on p "Spotless Cleaning Company, LLC" at bounding box center [192, 158] width 119 height 12
drag, startPoint x: 246, startPoint y: 158, endPoint x: 126, endPoint y: 159, distance: 120.3
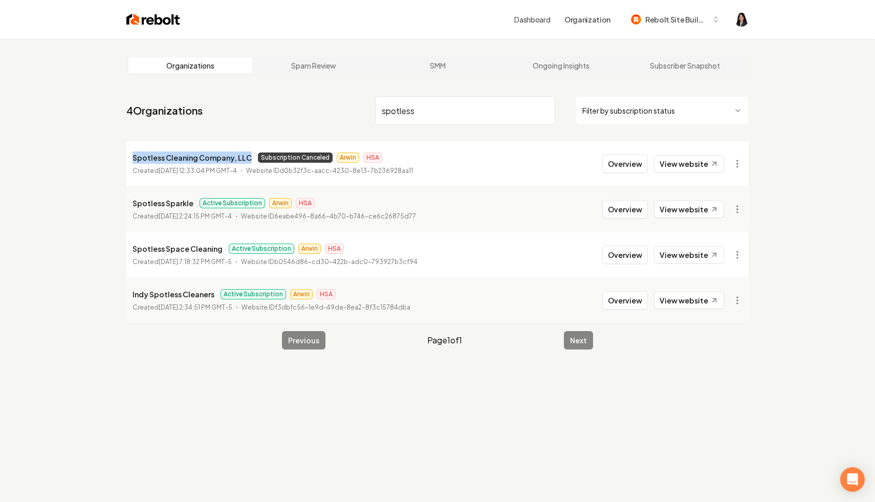
click at [126, 159] on li "Spotless Cleaning Company, LLC Subscription Canceled Arwin HSA Created June 17,…" at bounding box center [437, 163] width 622 height 45
copy p "Spotless Cleaning Company, LLC"
click at [544, 109] on input "spotless" at bounding box center [465, 110] width 180 height 29
click at [648, 103] on html "Dashboard Organization Rebolt Site Builder Organizations Spam Review SMM Ongoin…" at bounding box center [437, 251] width 875 height 502
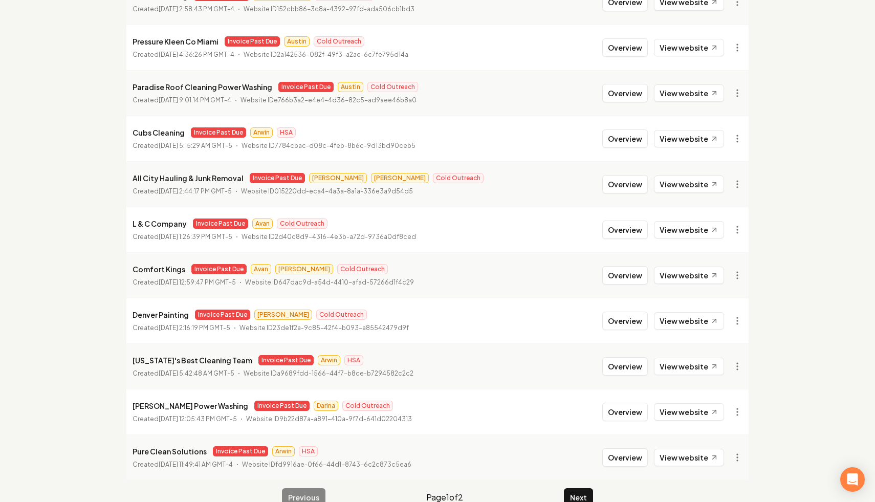
scroll to position [1040, 0]
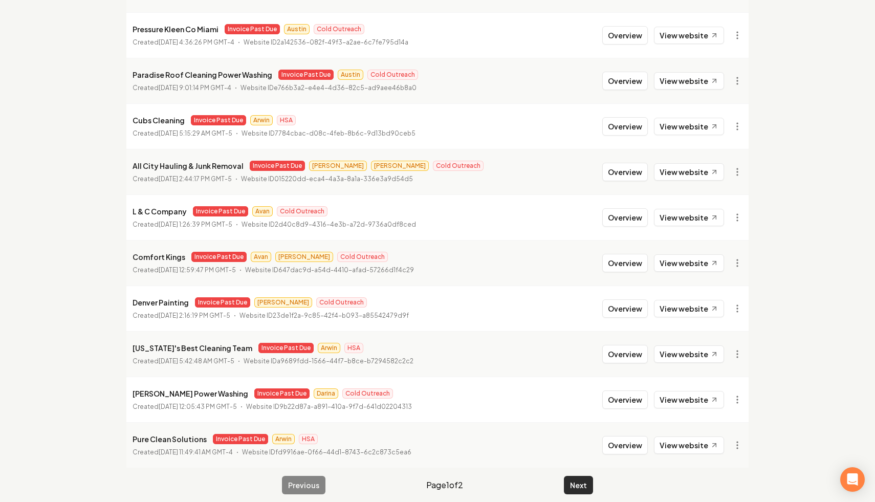
click at [576, 482] on button "Next" at bounding box center [578, 485] width 29 height 18
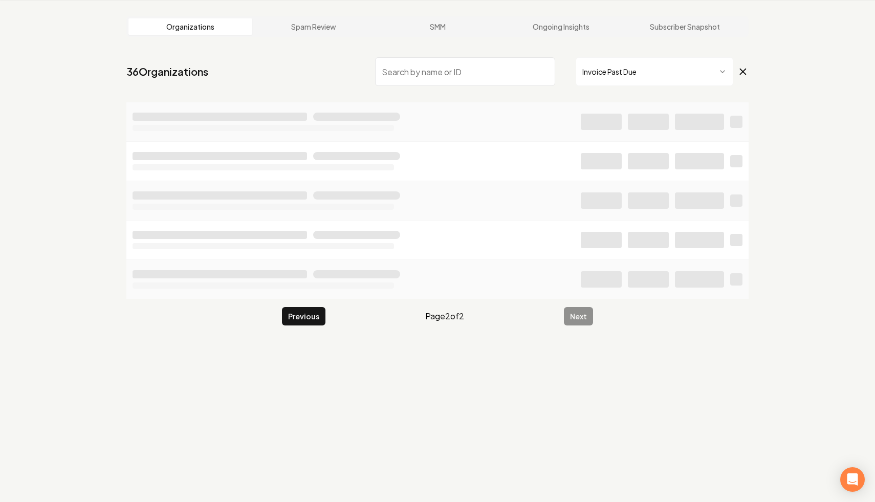
scroll to position [39, 0]
